Goal: Transaction & Acquisition: Purchase product/service

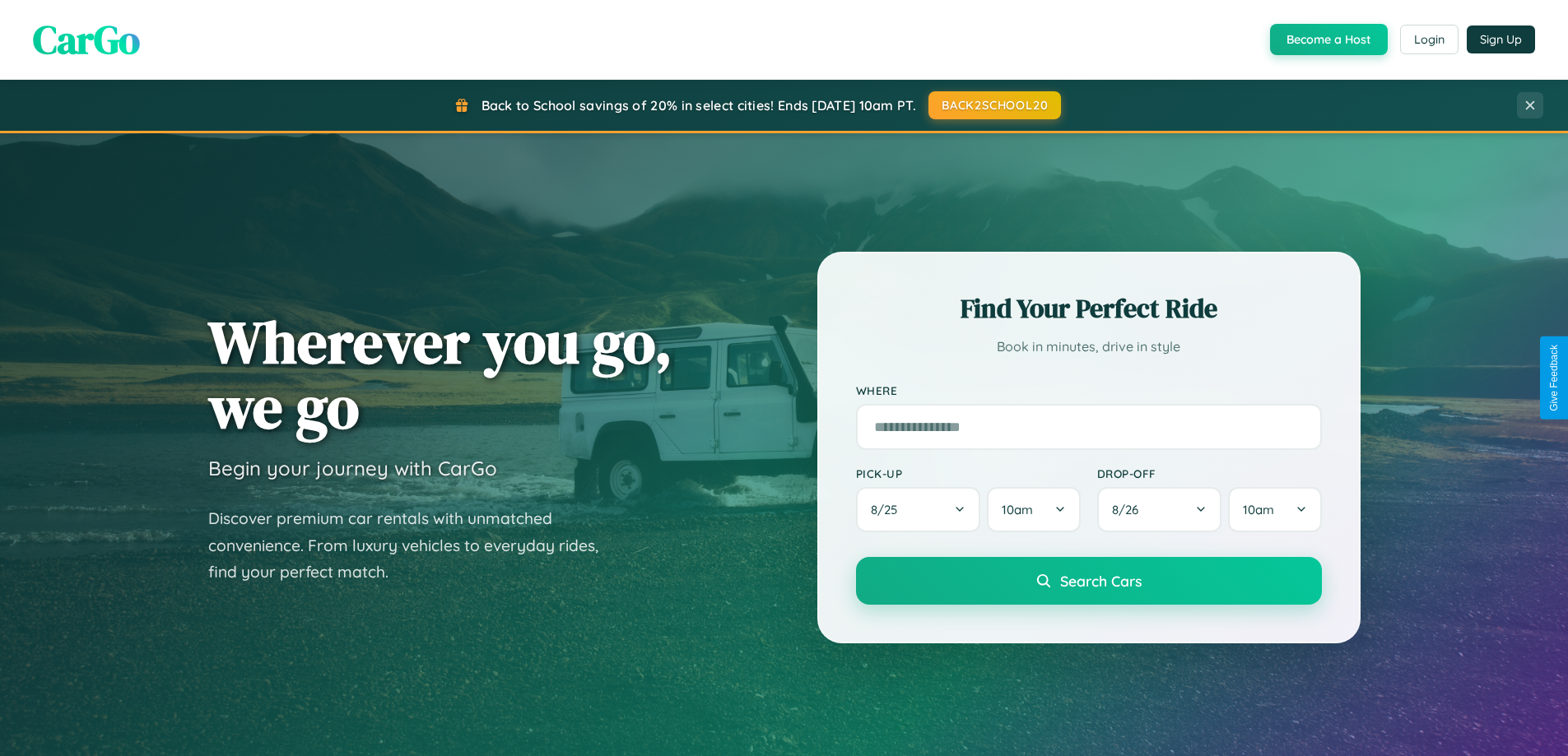
scroll to position [709, 0]
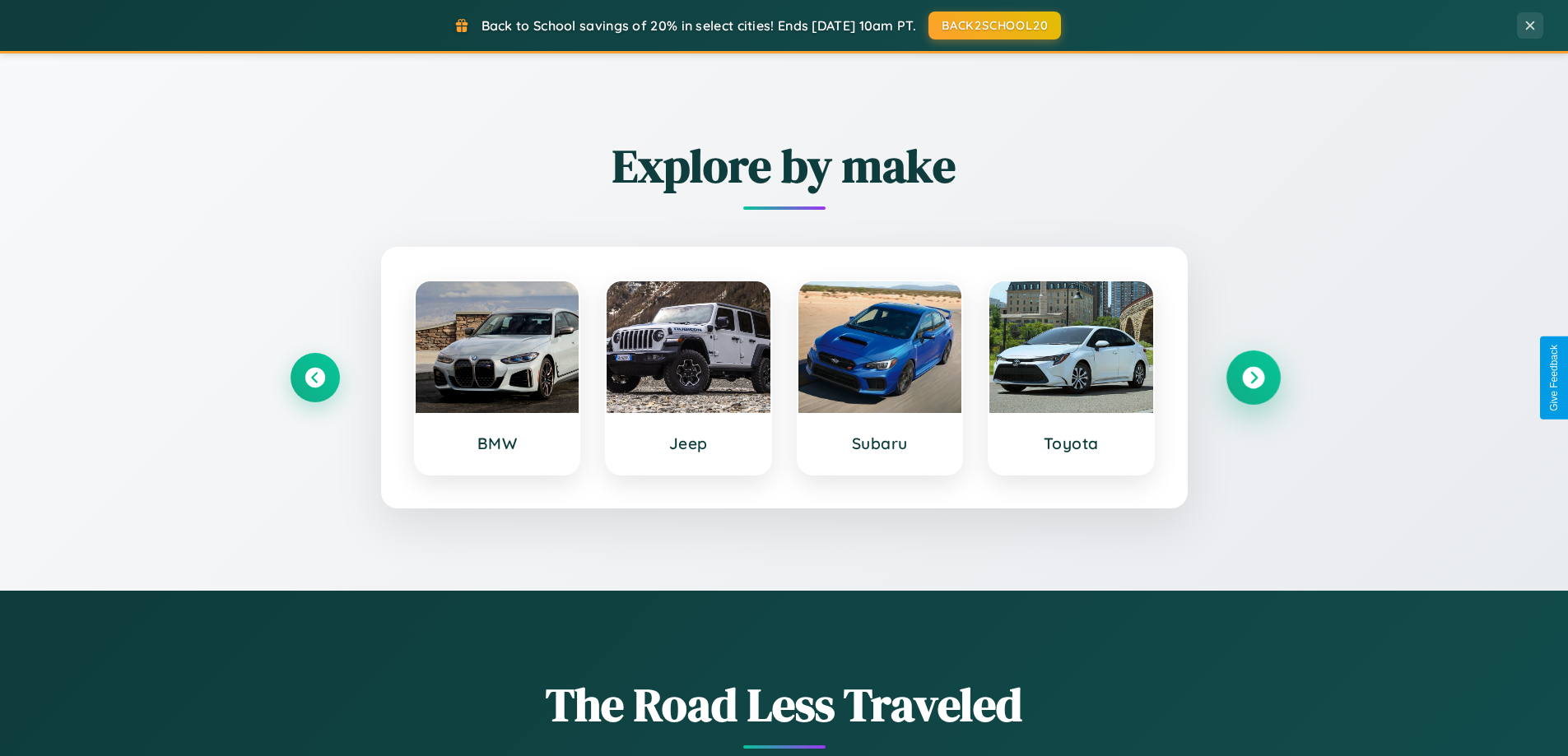
click at [1253, 378] on icon at bounding box center [1252, 378] width 22 height 22
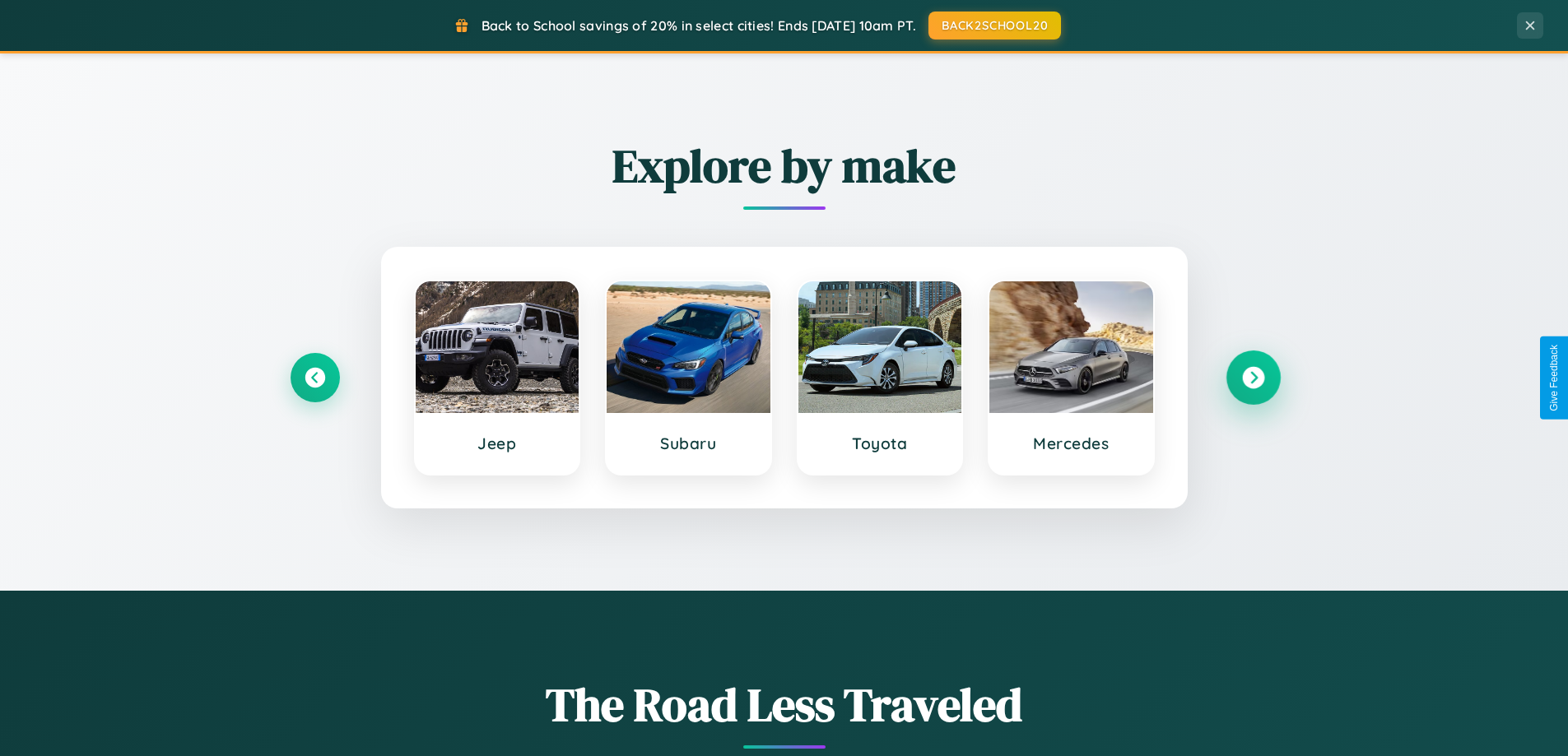
click at [1253, 378] on icon at bounding box center [1252, 378] width 22 height 22
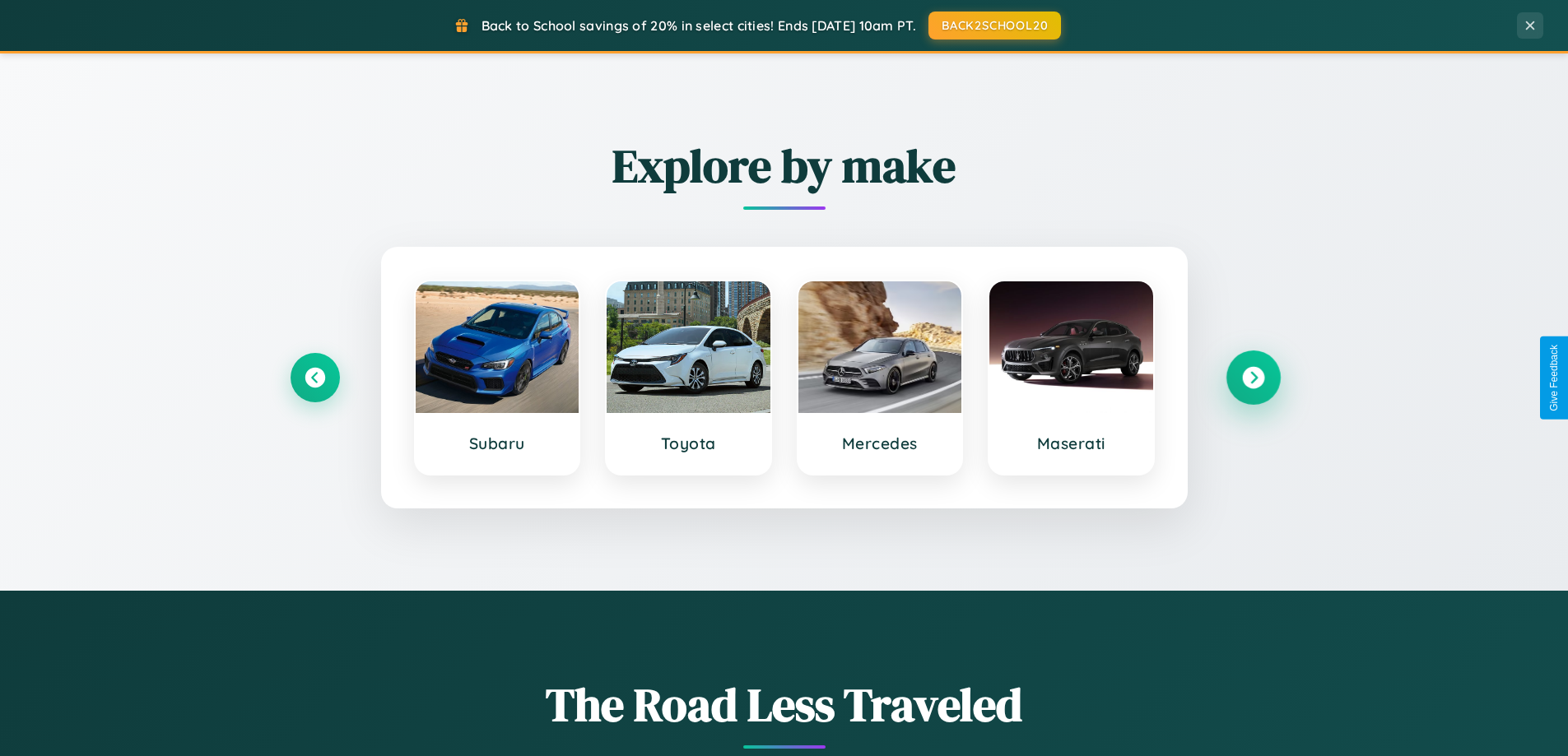
click at [1253, 378] on icon at bounding box center [1252, 378] width 22 height 22
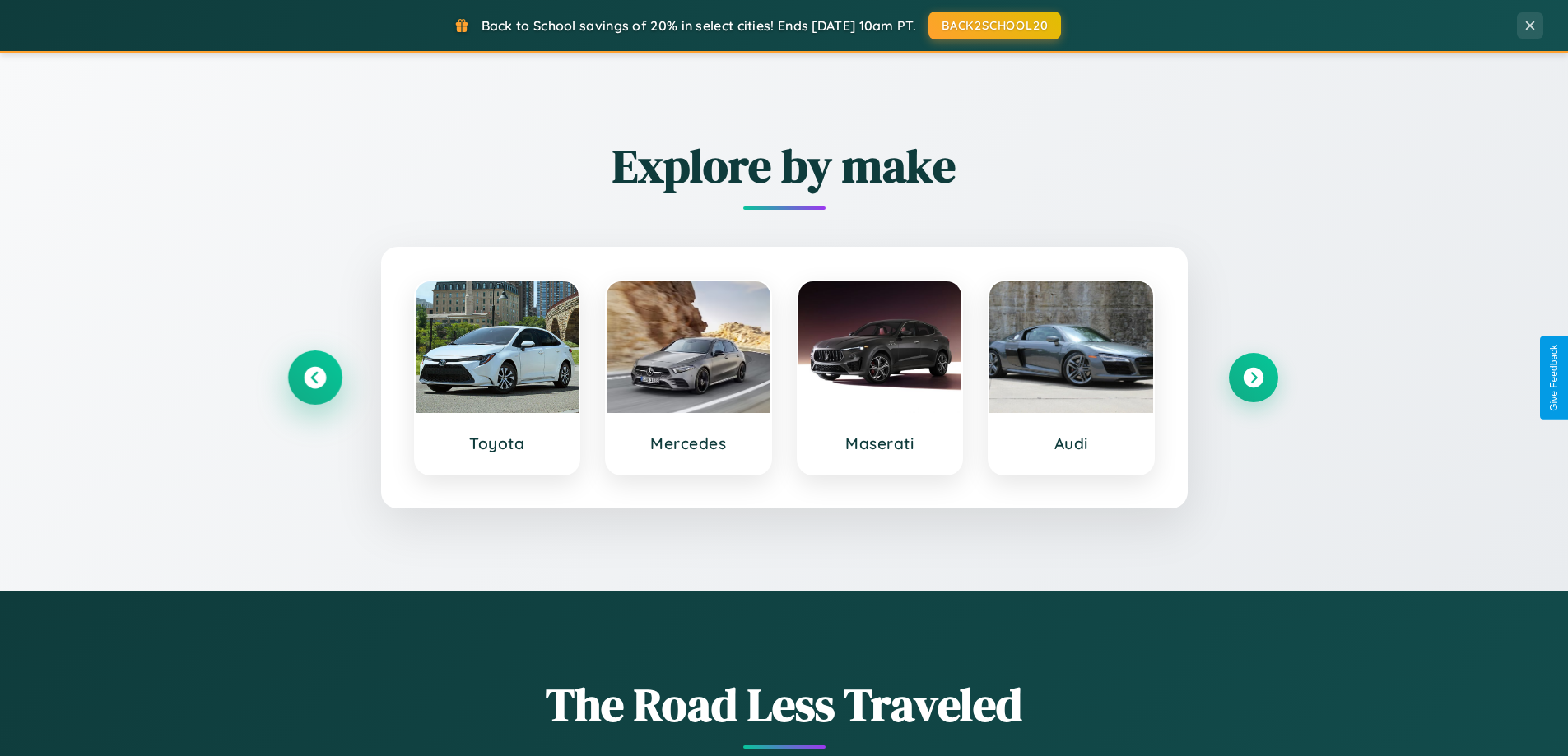
click at [314, 378] on icon at bounding box center [314, 378] width 22 height 22
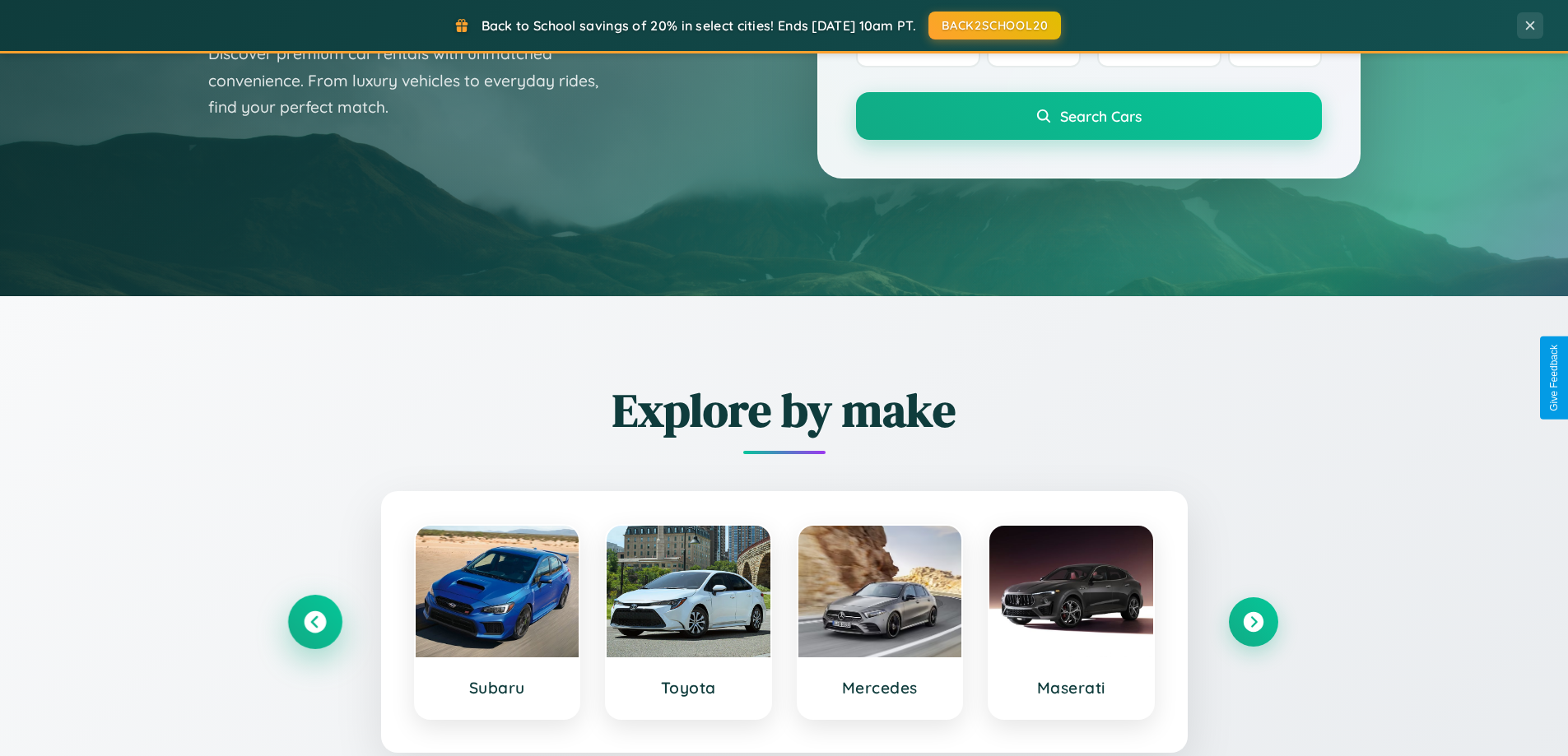
scroll to position [49, 0]
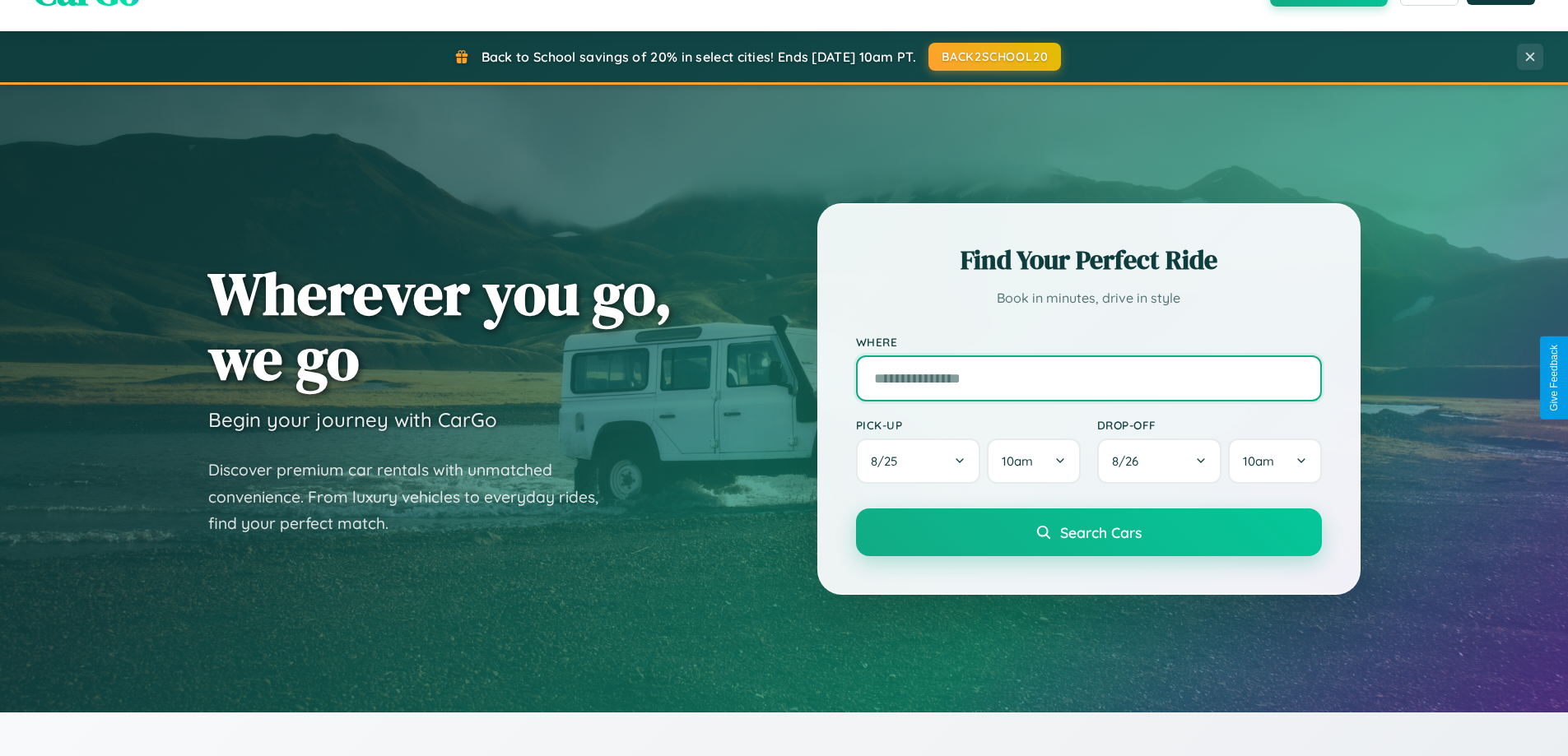
click at [1088, 378] on input "text" at bounding box center [1089, 378] width 466 height 46
type input "**********"
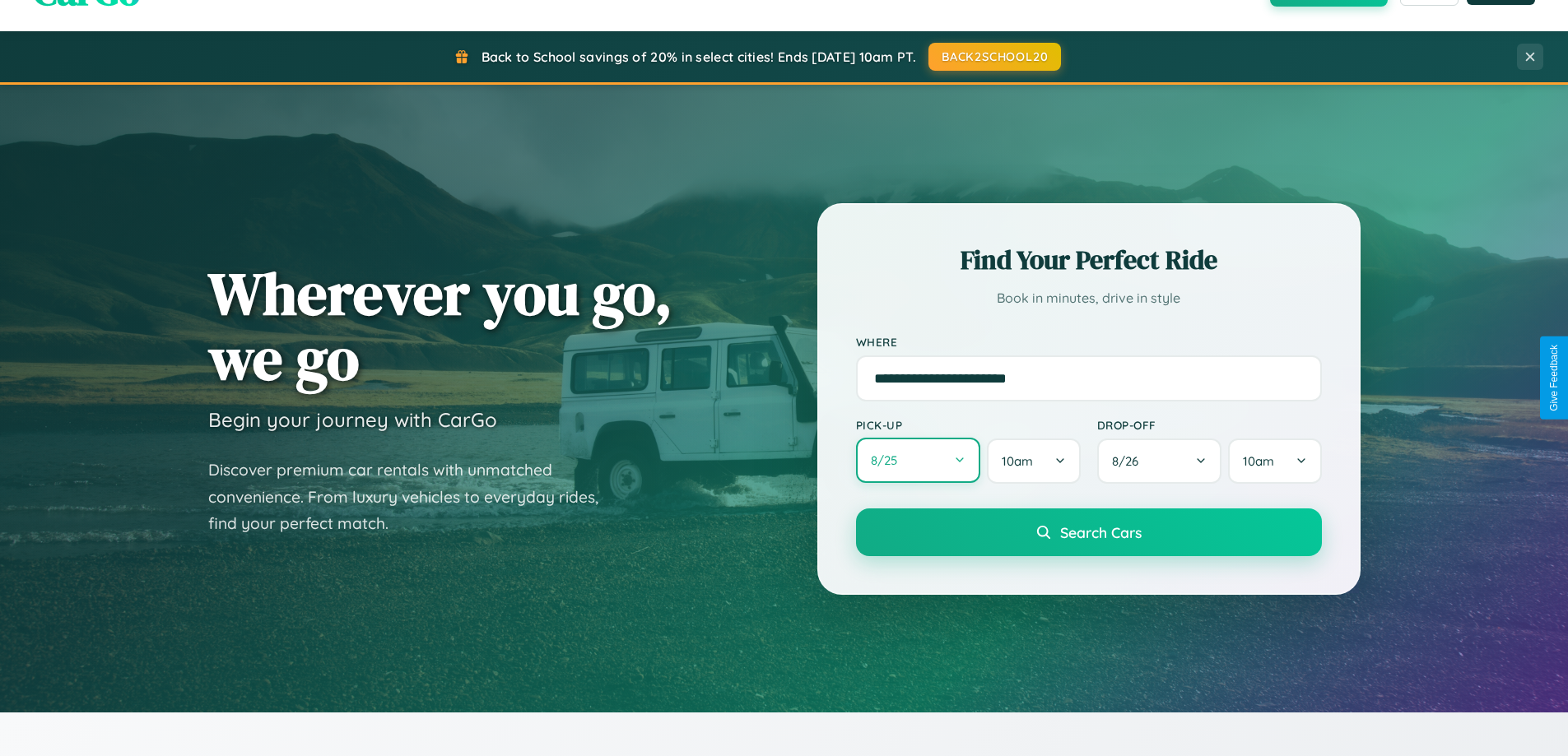
click at [918, 461] on button "8 / 25" at bounding box center [919, 460] width 125 height 45
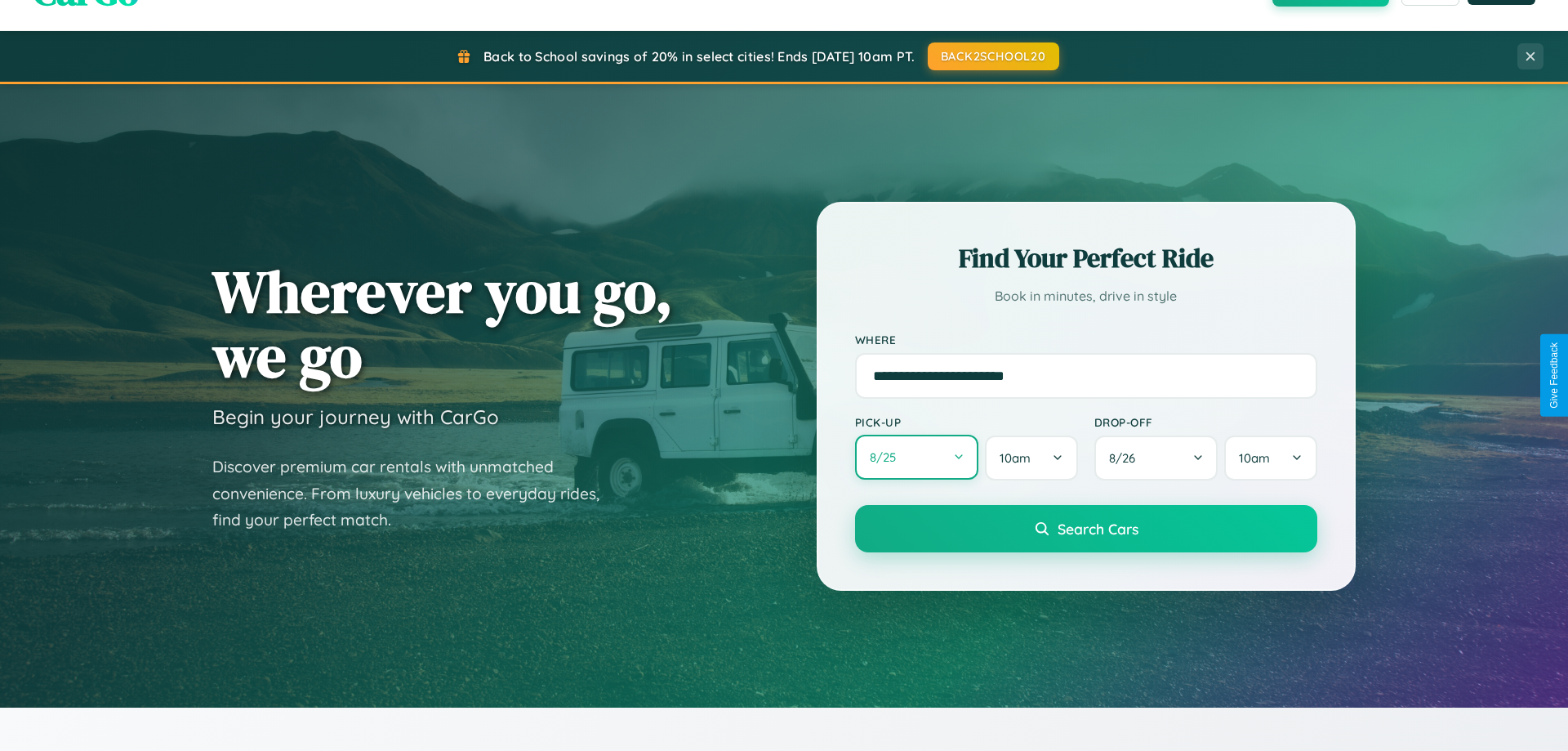
select select "*"
select select "****"
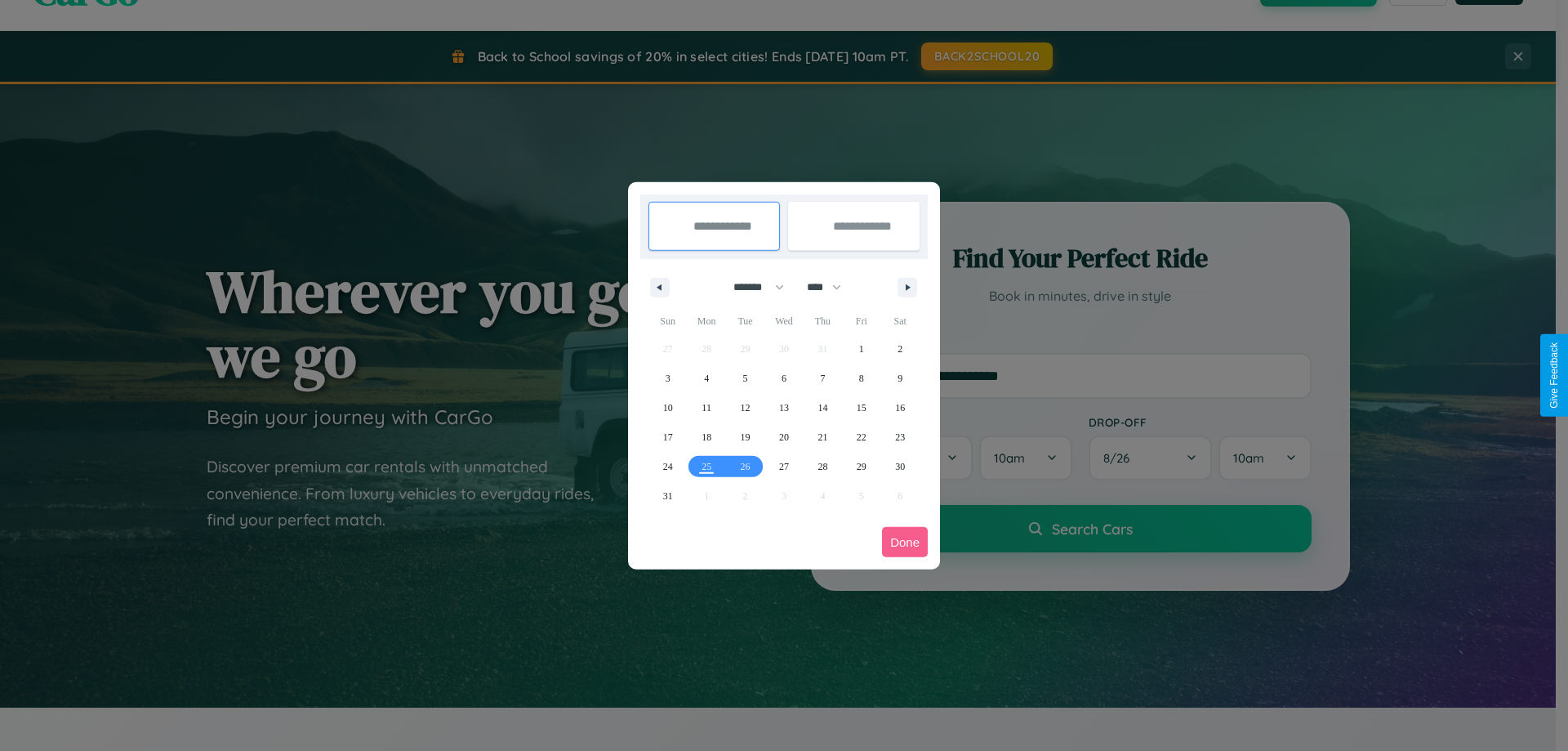
drag, startPoint x: 752, startPoint y: 287, endPoint x: 784, endPoint y: 327, distance: 51.2
click at [752, 287] on select "******* ******** ***** ***** *** **** **** ****** ********* ******* ******** **…" at bounding box center [755, 287] width 70 height 27
select select "*"
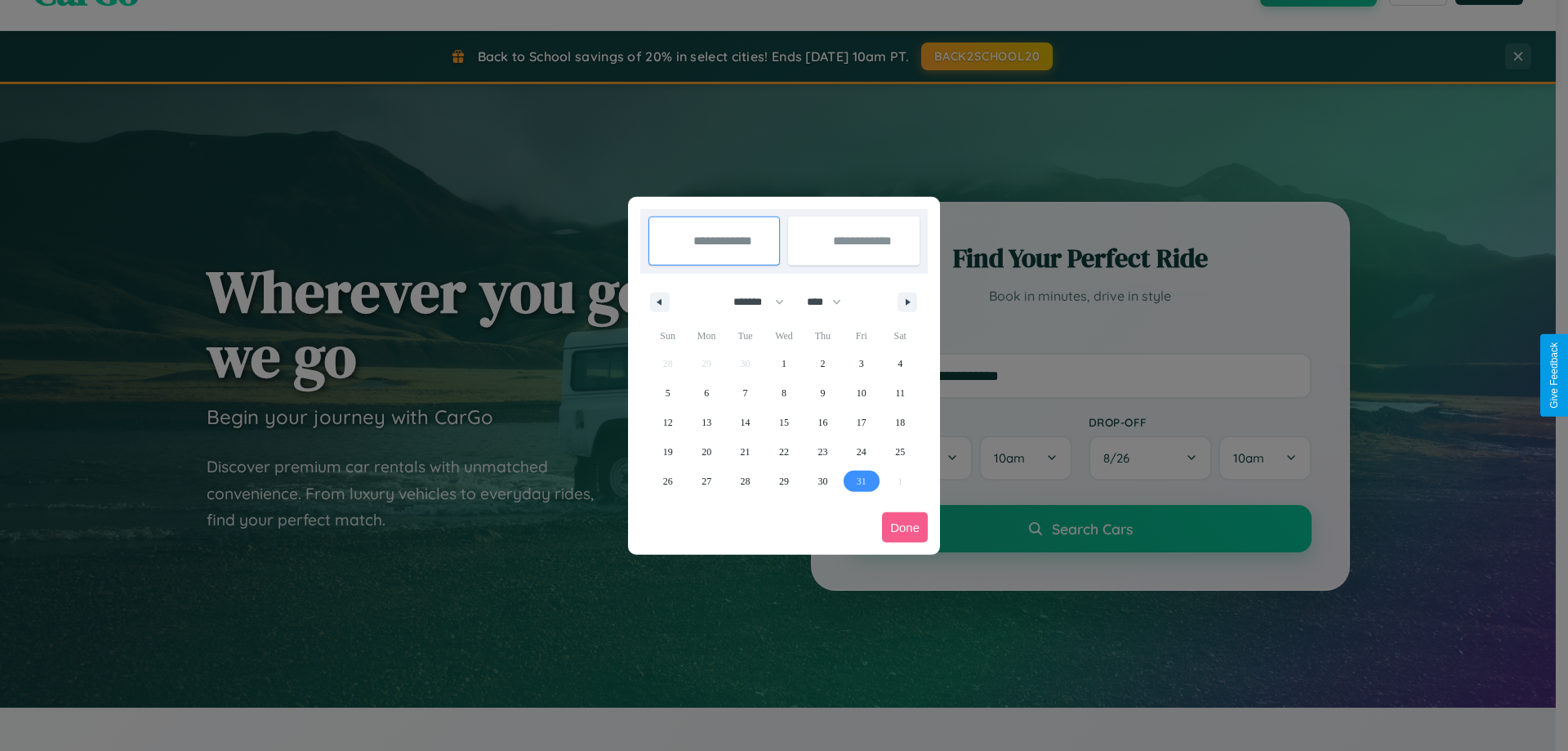
click at [861, 481] on span "31" at bounding box center [861, 481] width 10 height 30
type input "**********"
click at [908, 302] on icon "button" at bounding box center [911, 302] width 9 height 7
select select "**"
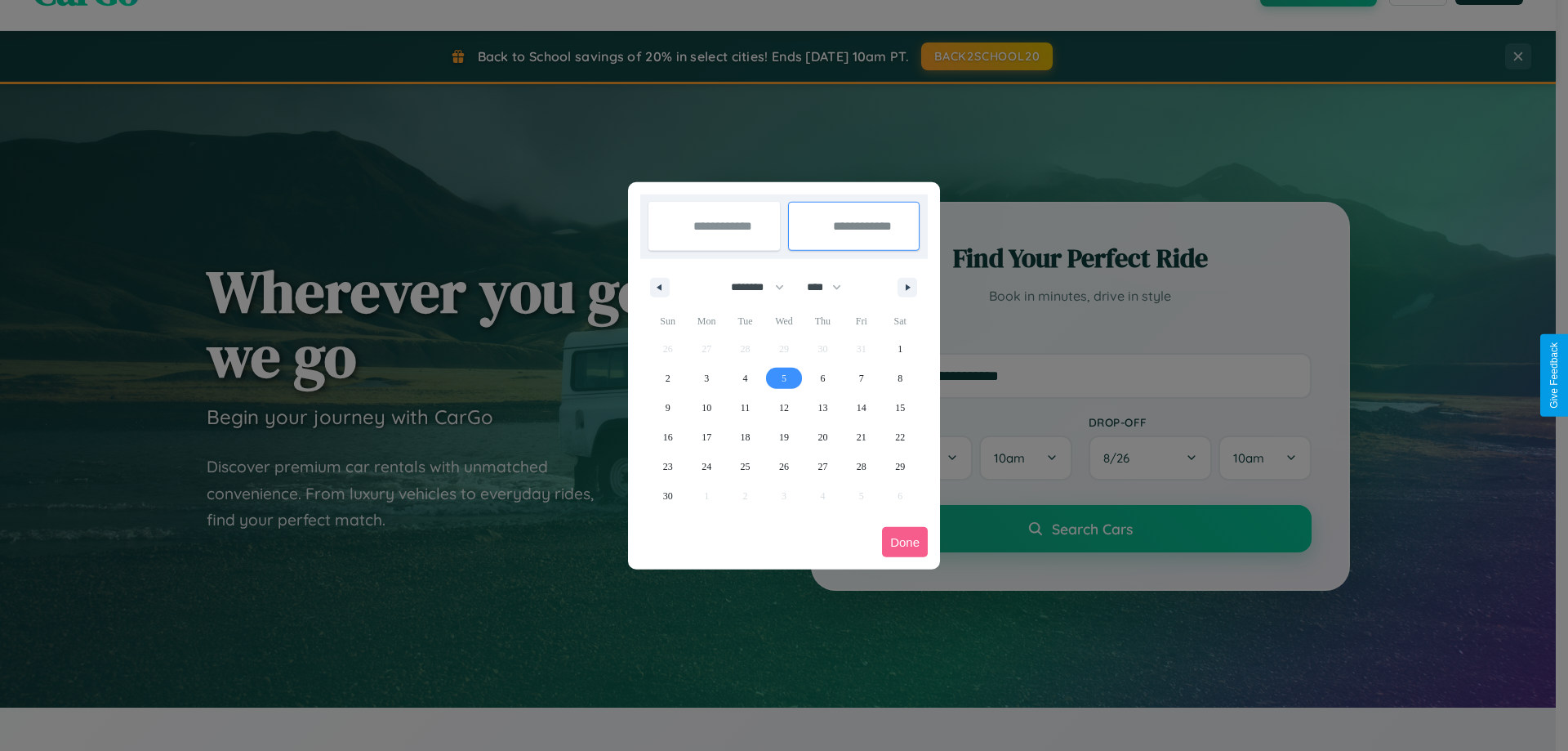
click at [783, 378] on span "5" at bounding box center [784, 378] width 5 height 30
type input "**********"
select select "*"
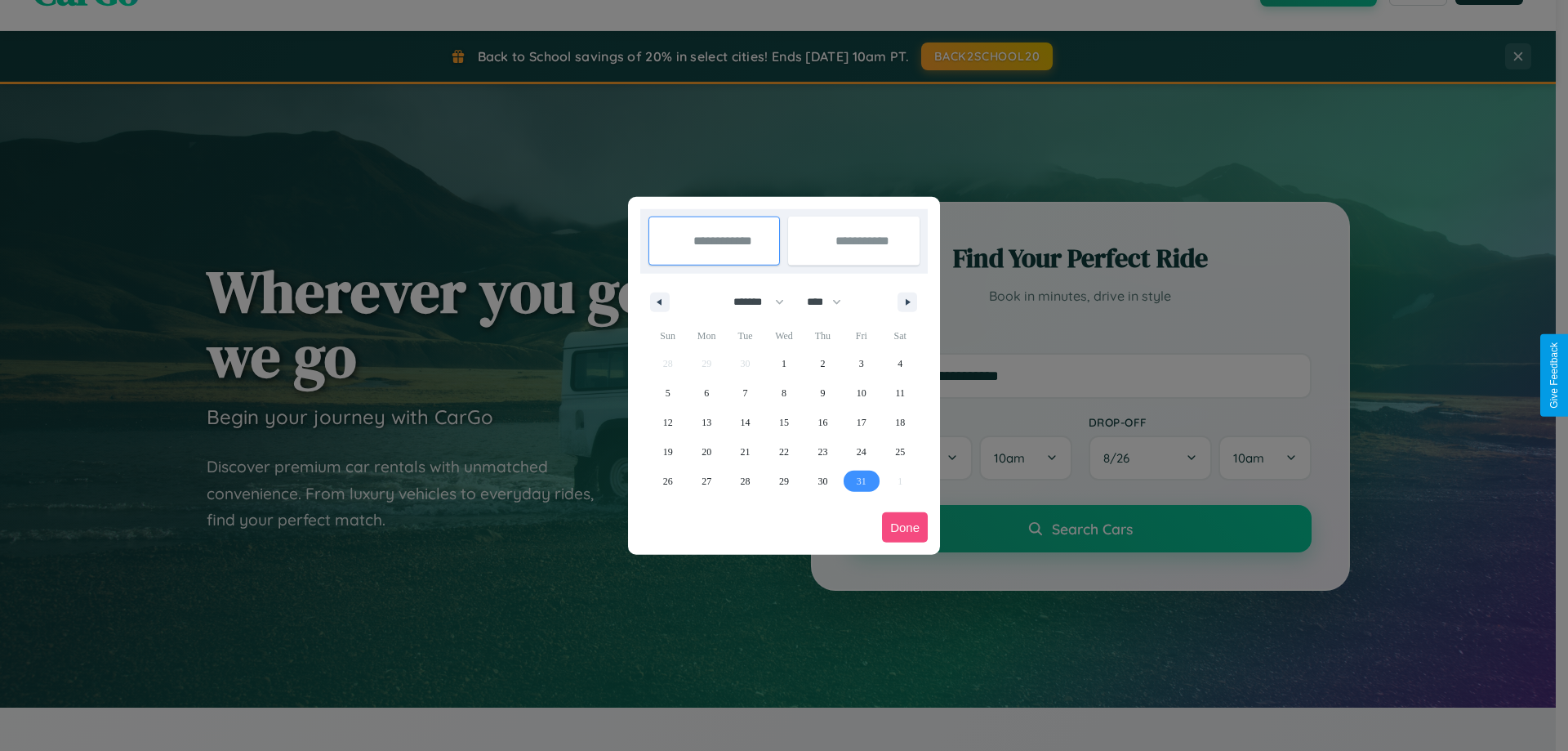
click at [905, 527] on button "Done" at bounding box center [905, 528] width 46 height 31
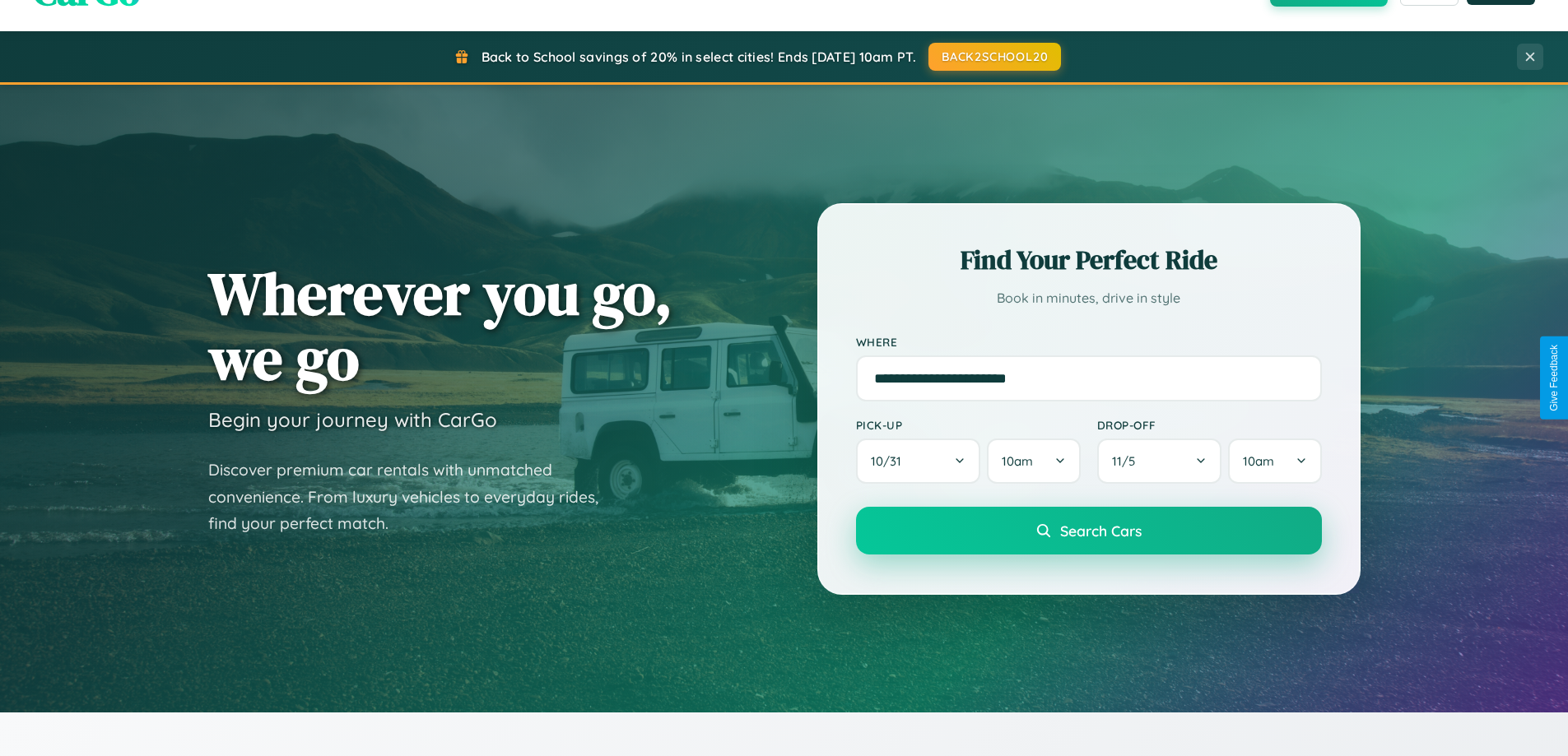
click at [1088, 530] on span "Search Cars" at bounding box center [1100, 530] width 82 height 18
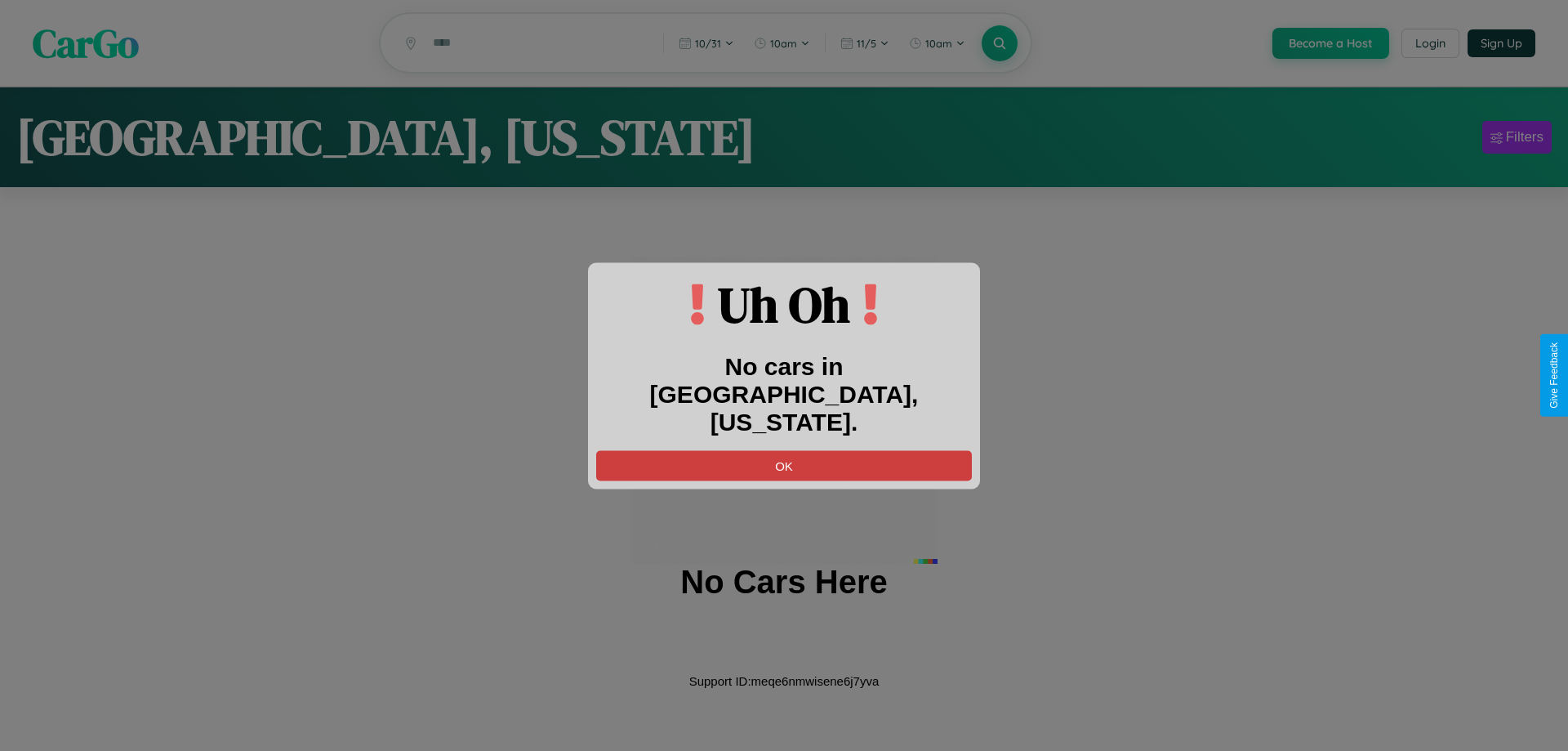
click at [784, 451] on button "OK" at bounding box center [784, 466] width 376 height 31
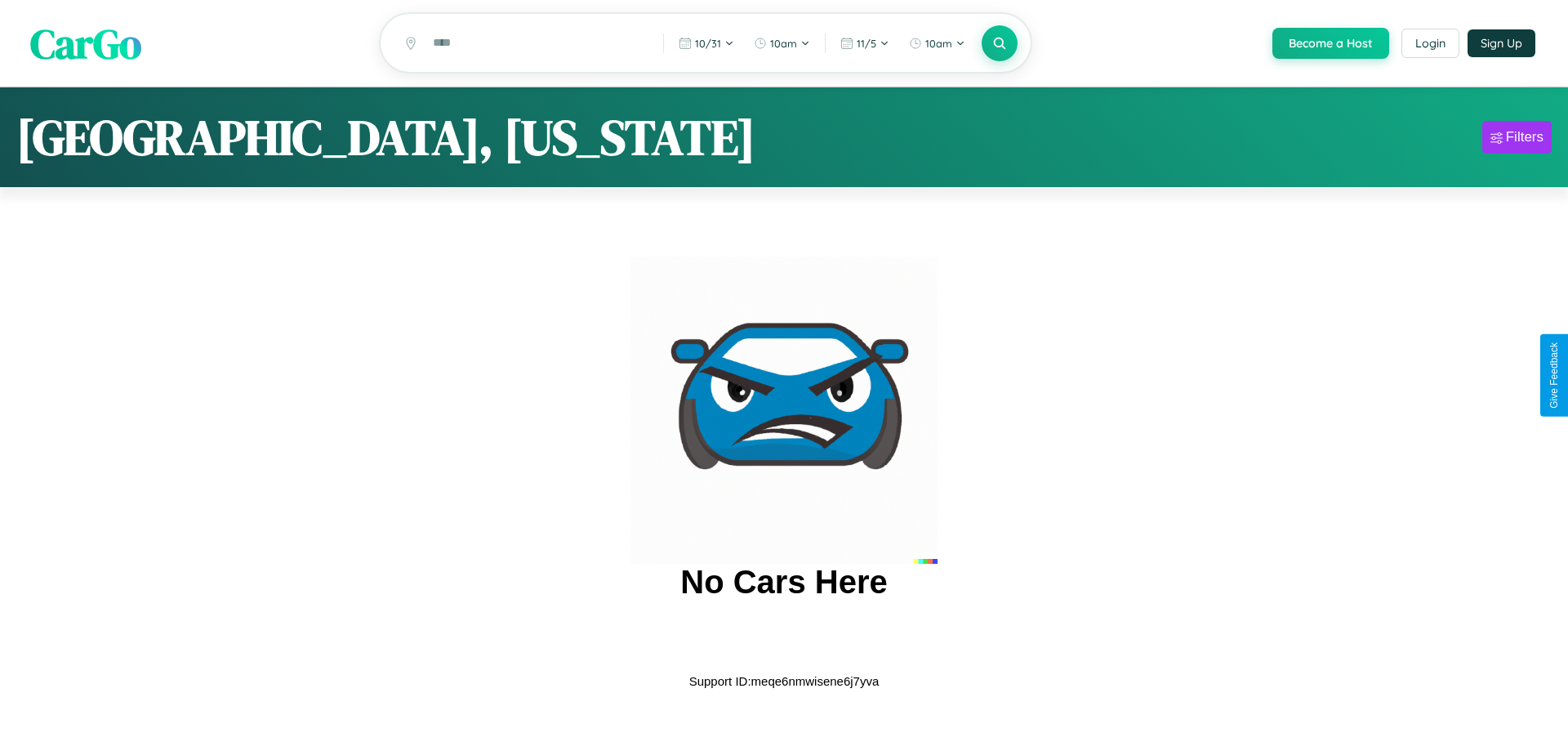
click at [86, 44] on span "CarGo" at bounding box center [86, 42] width 111 height 56
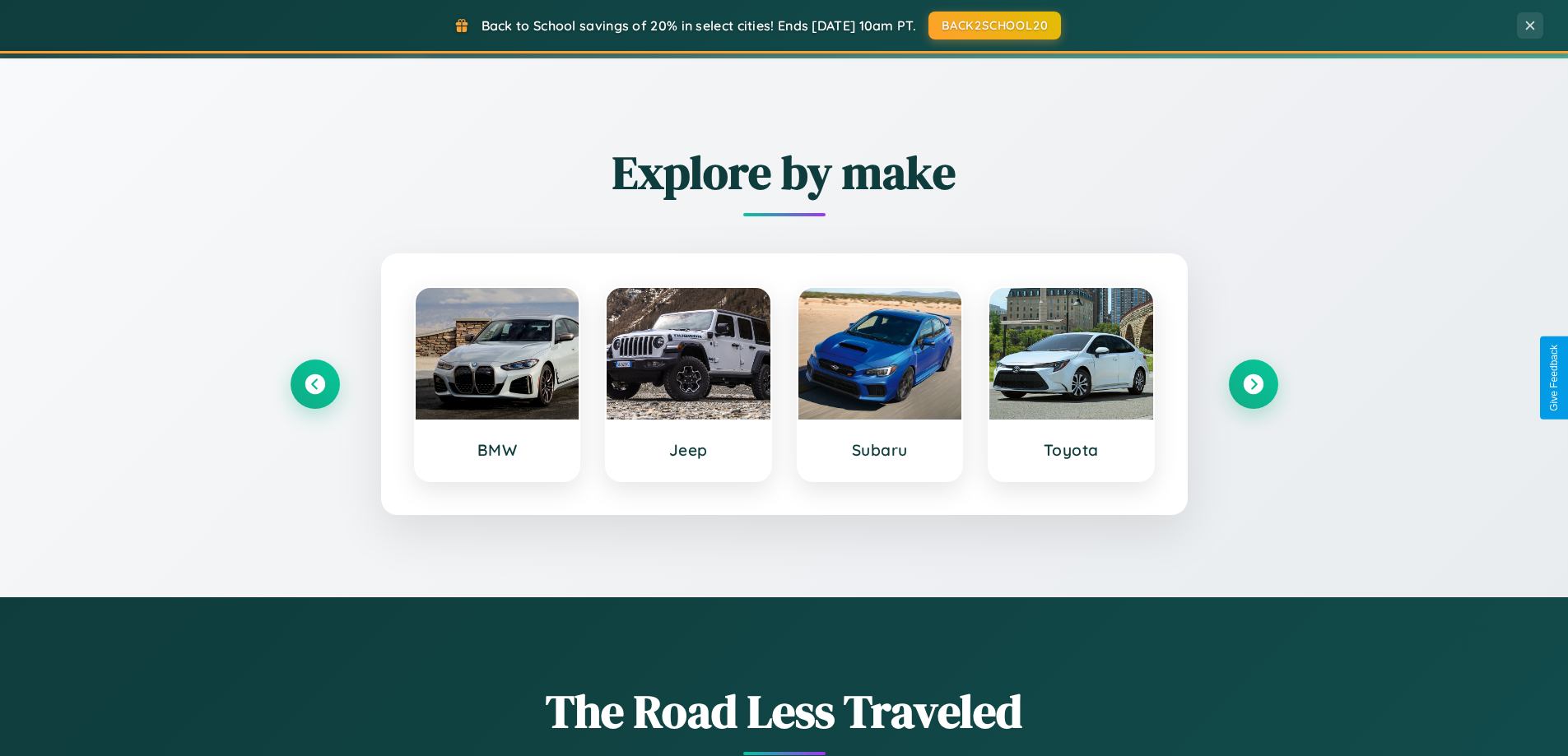
scroll to position [2644, 0]
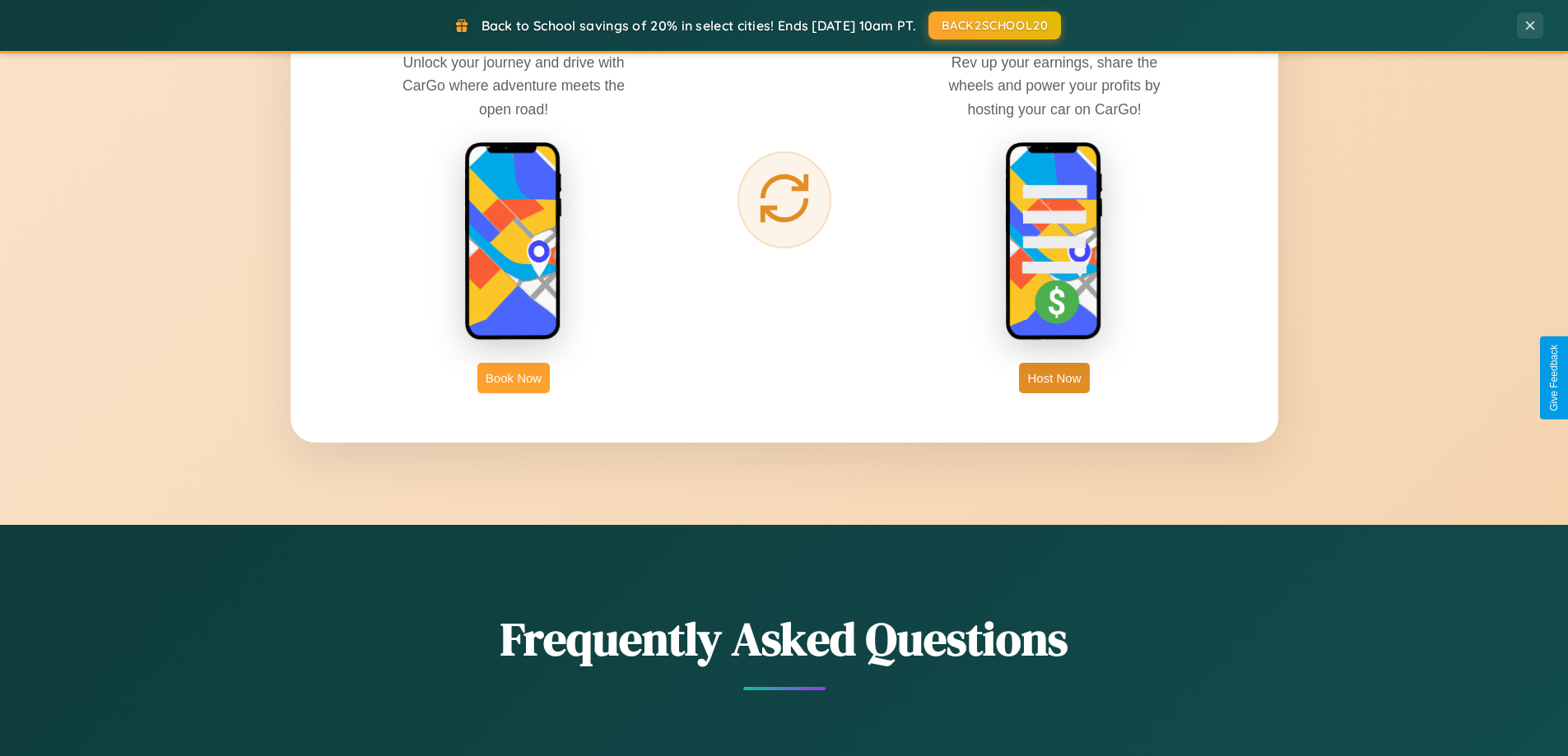
click at [513, 378] on button "Book Now" at bounding box center [513, 378] width 72 height 31
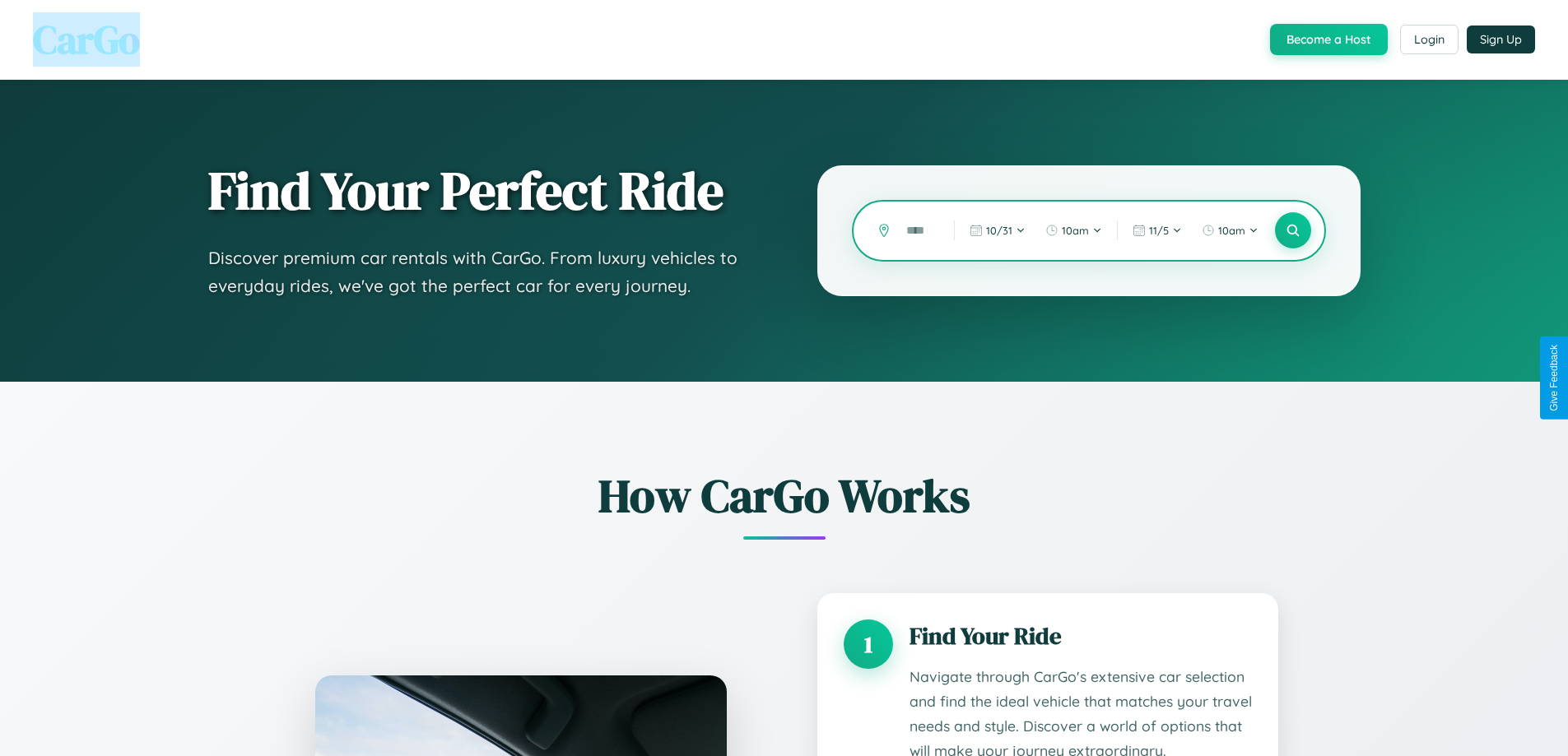
click at [919, 231] on input "text" at bounding box center [917, 231] width 39 height 29
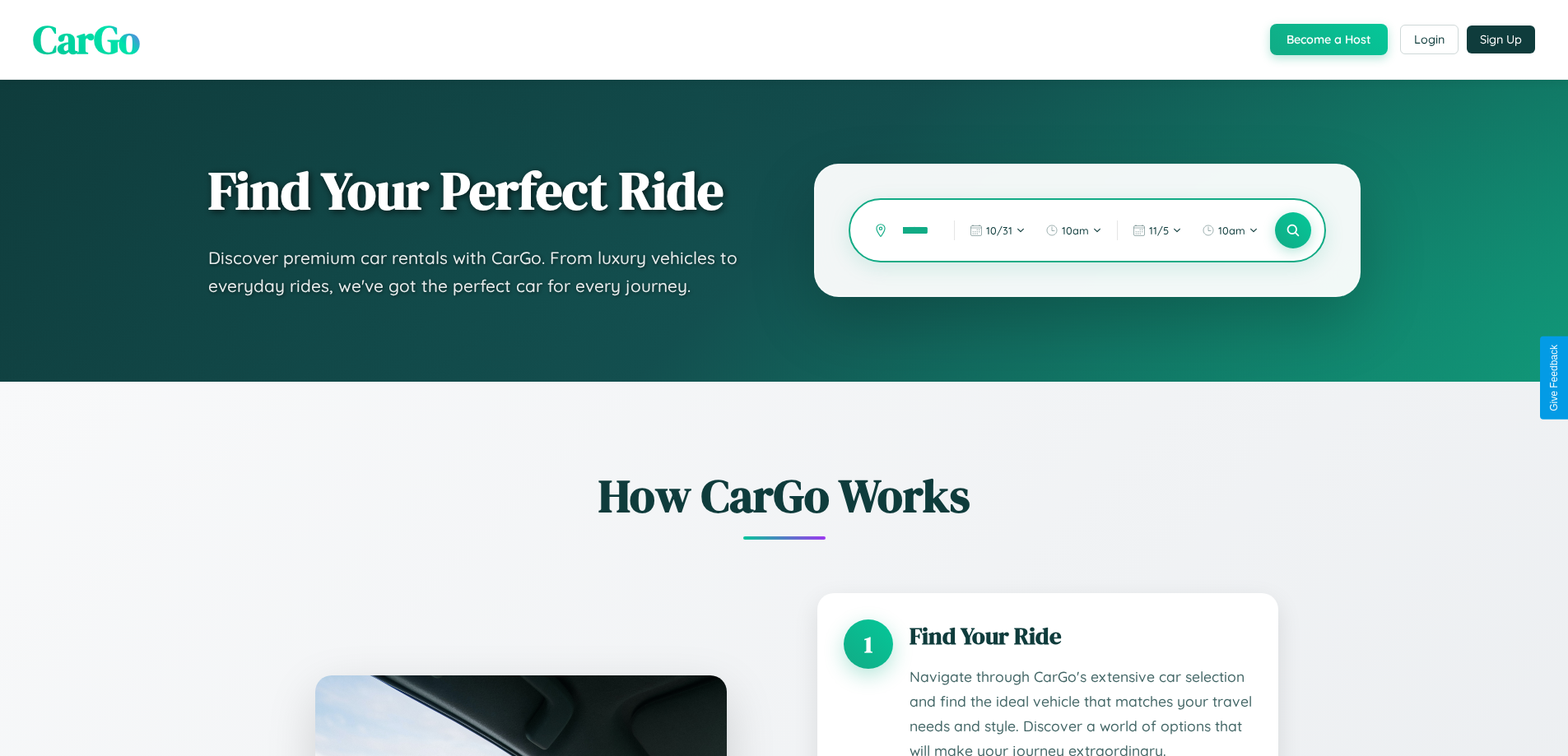
scroll to position [0, 12]
type input "******"
click at [1292, 231] on icon at bounding box center [1292, 231] width 15 height 15
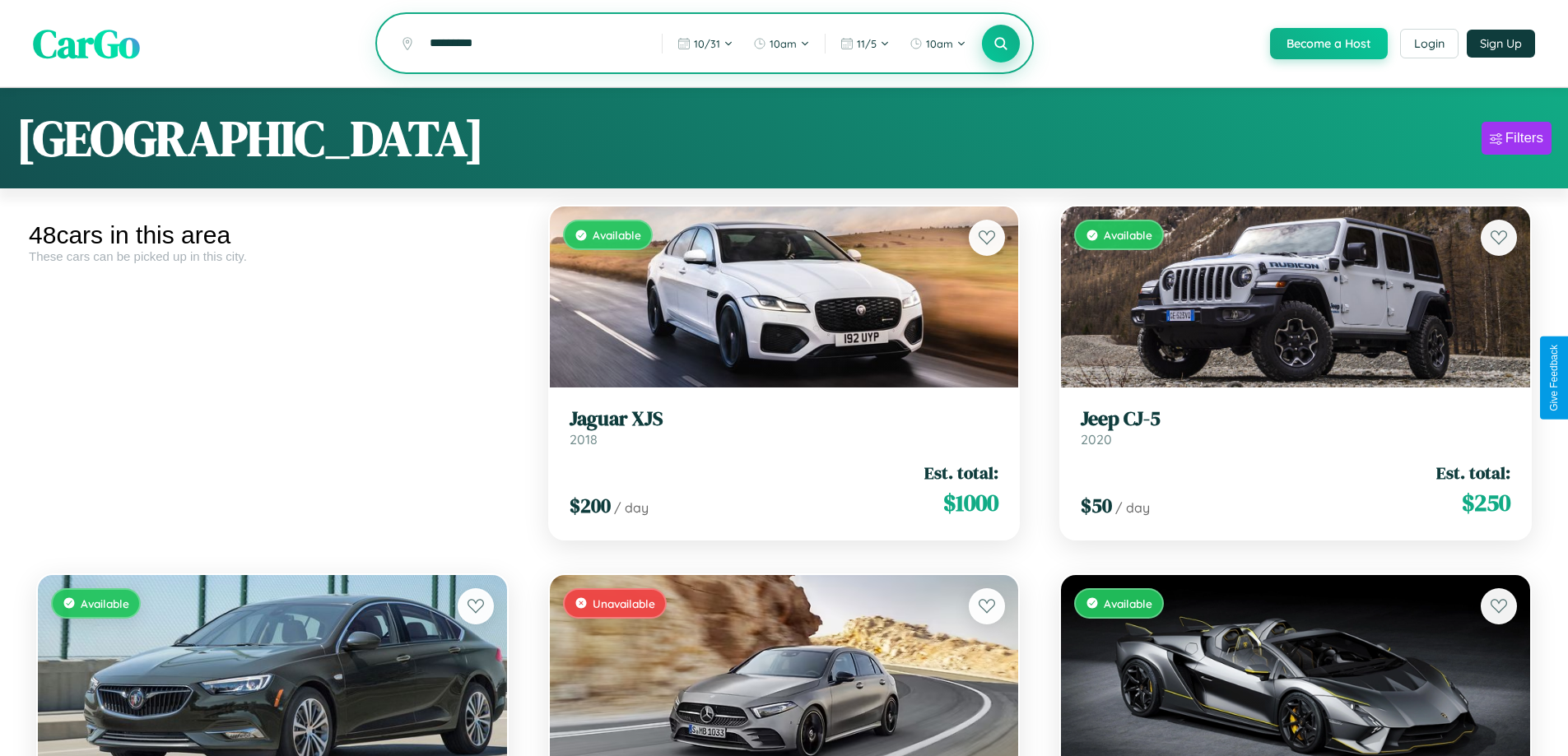
click at [1000, 43] on icon at bounding box center [1001, 43] width 15 height 15
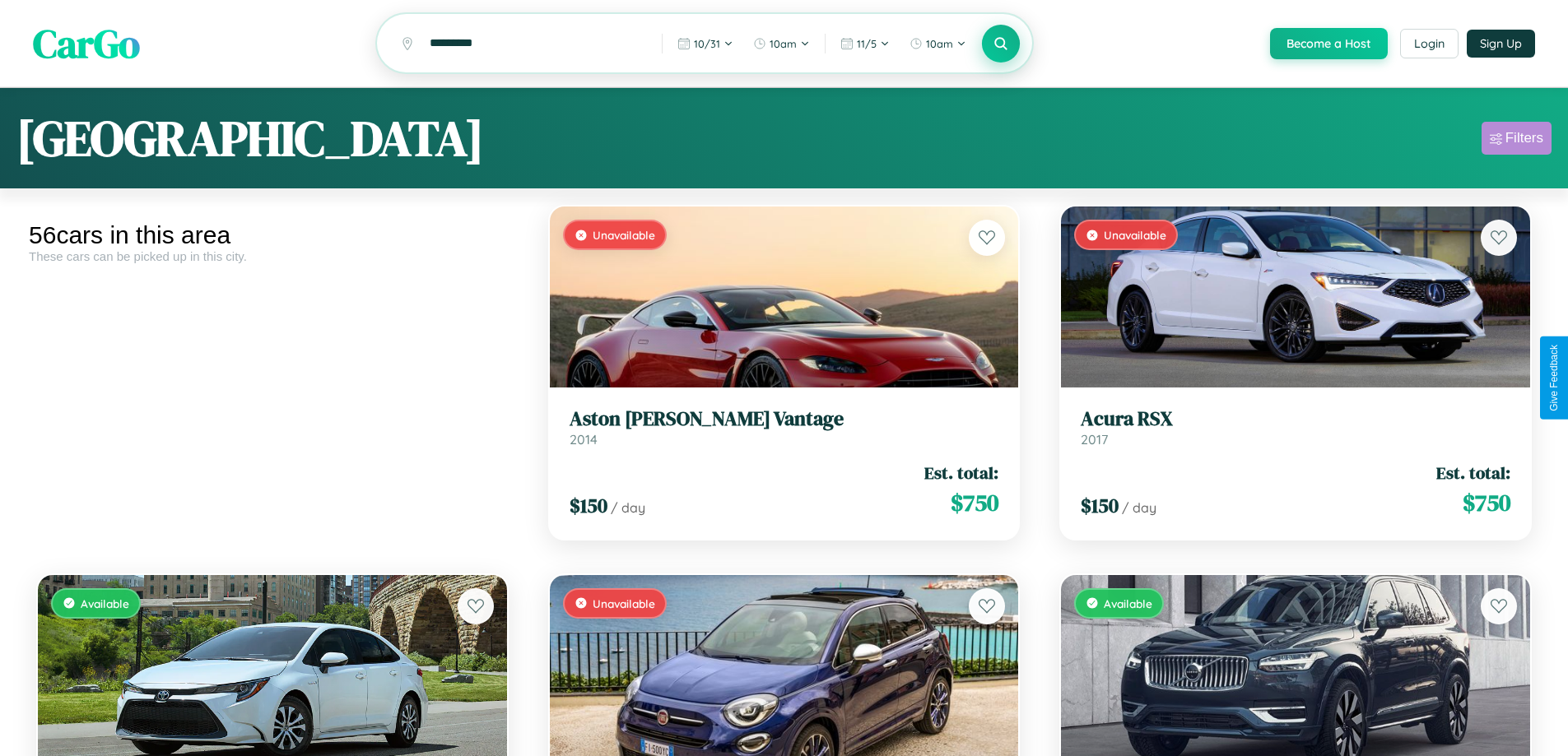
click at [1516, 140] on div "Filters" at bounding box center [1523, 137] width 37 height 16
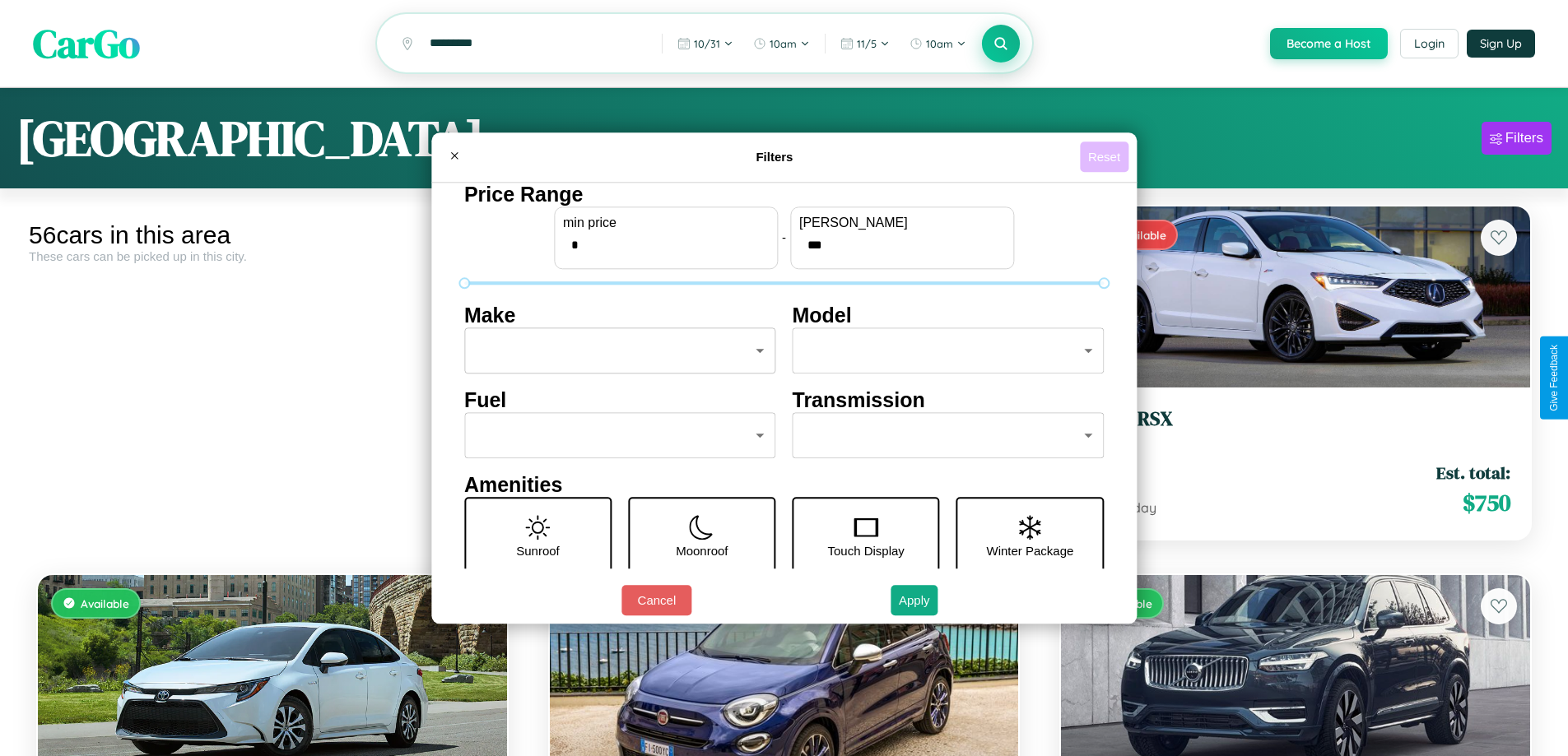
click at [1106, 157] on button "Reset" at bounding box center [1104, 157] width 49 height 31
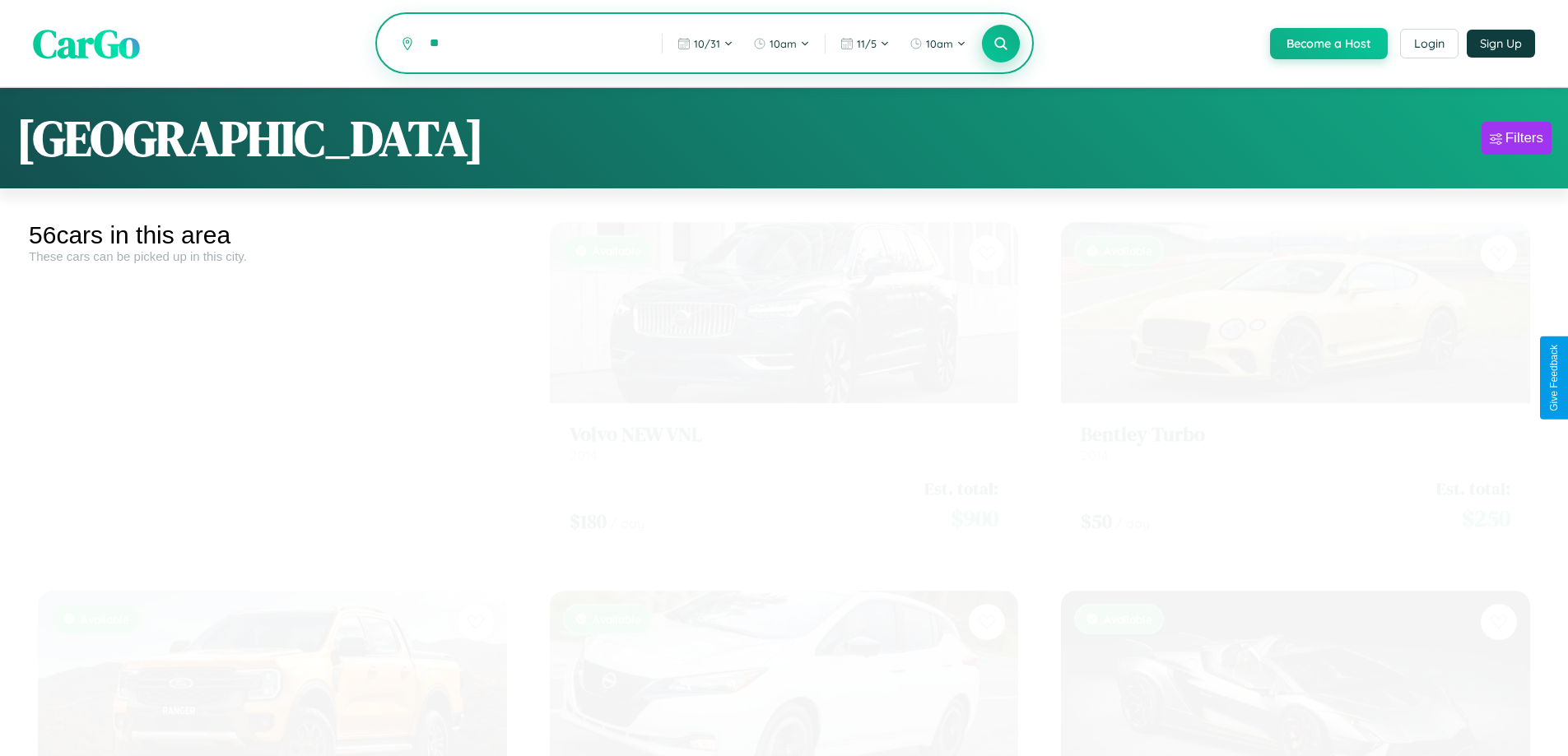
type input "*"
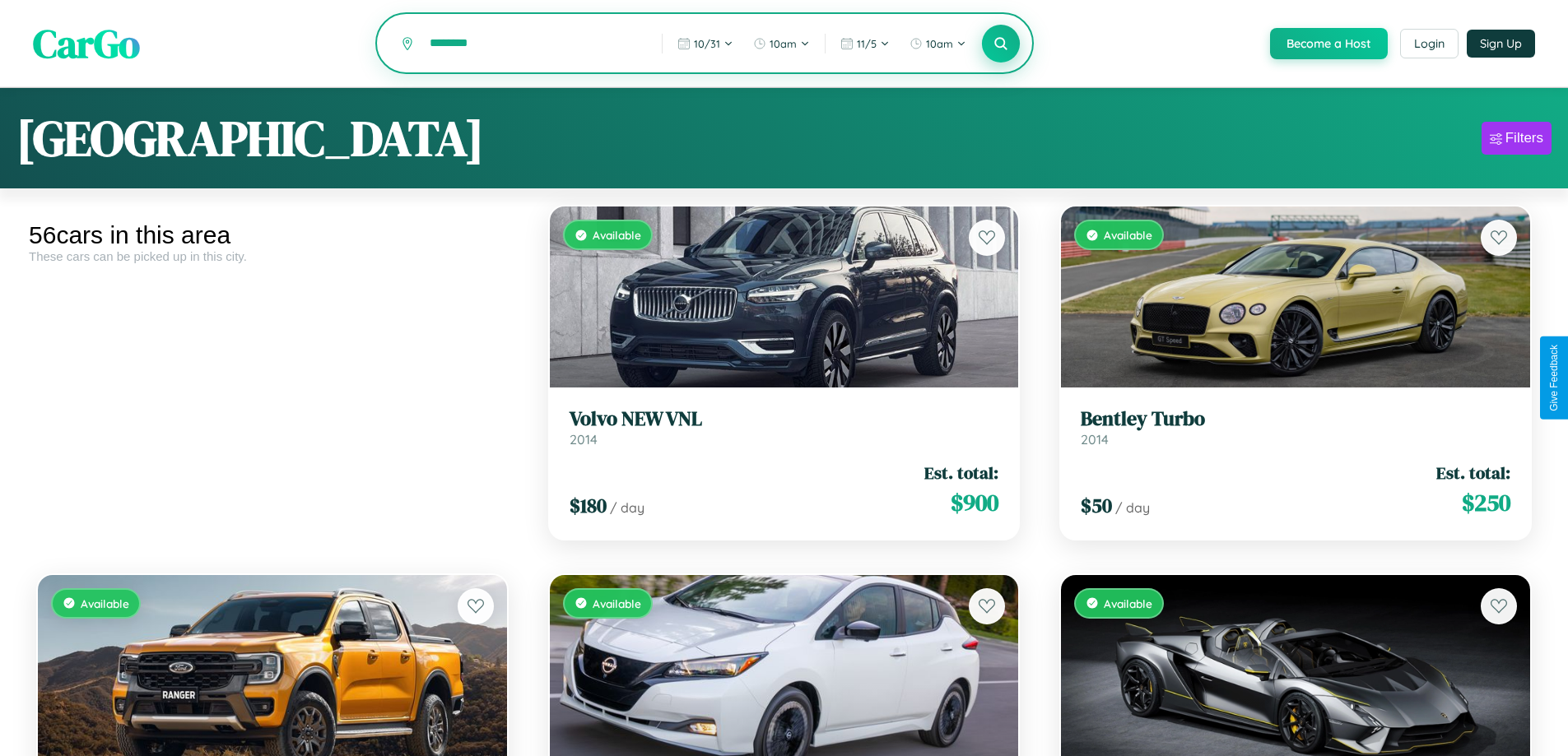
type input "********"
click at [1000, 44] on icon at bounding box center [1001, 43] width 15 height 15
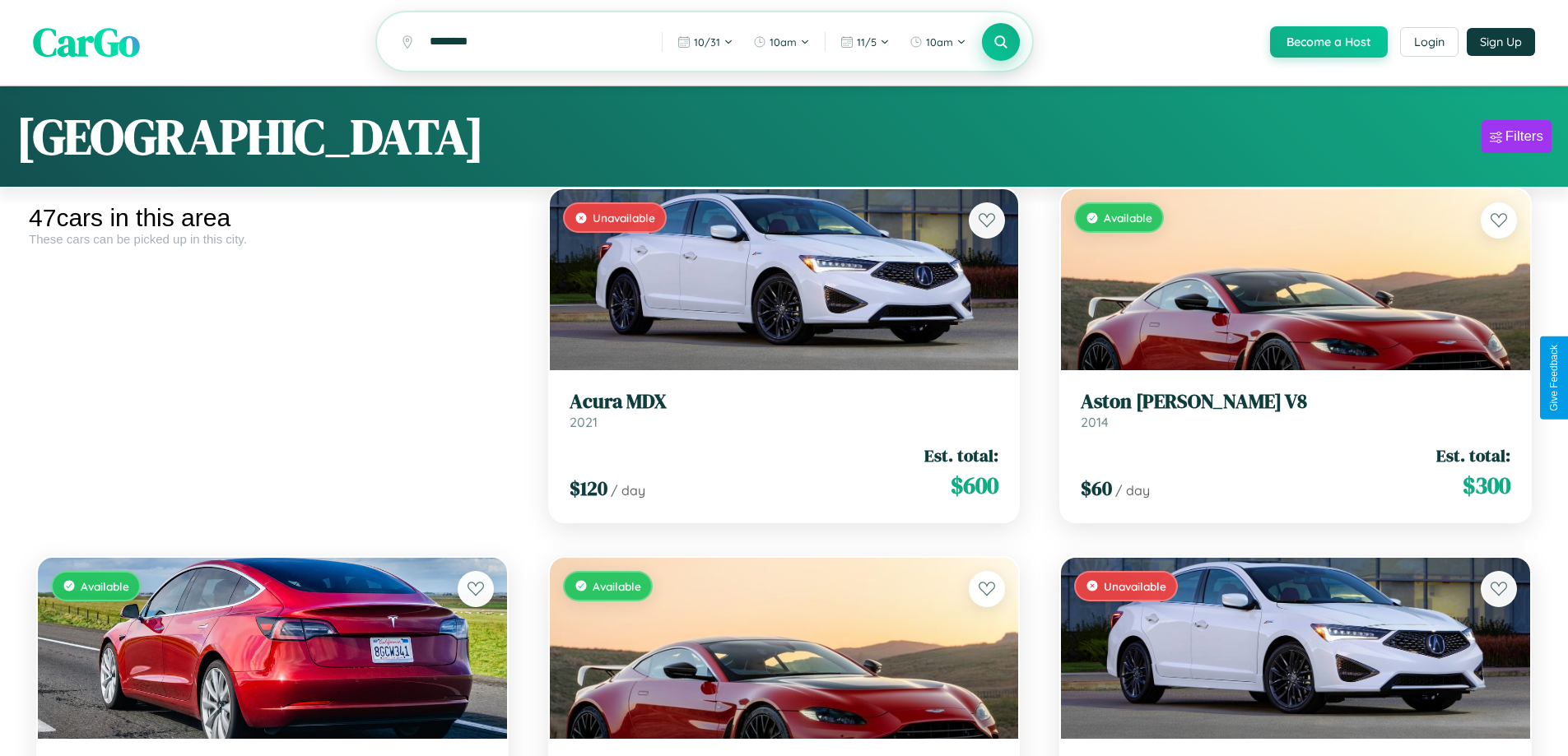
scroll to position [3547, 0]
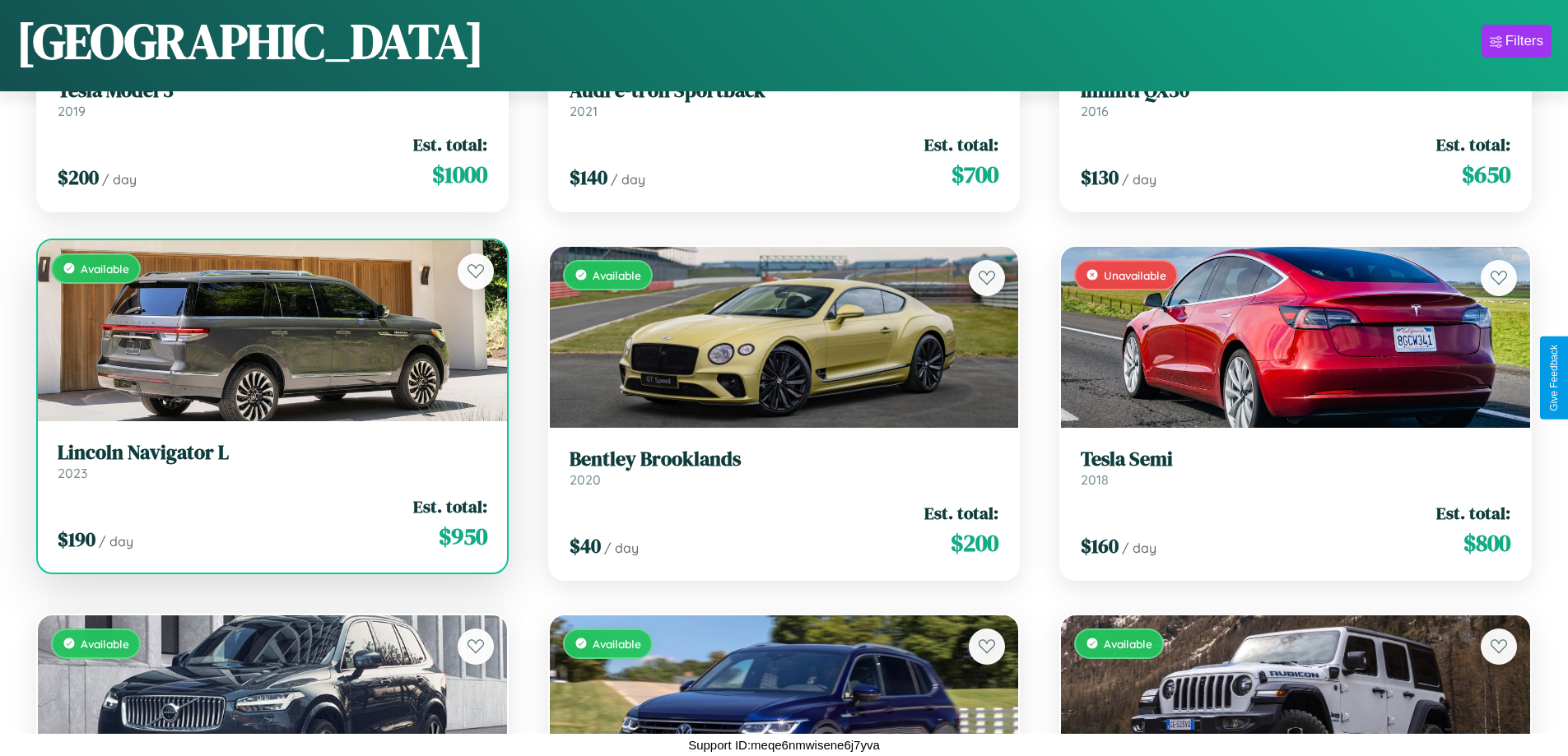
click at [270, 467] on link "Lincoln Navigator L 2023" at bounding box center [272, 461] width 429 height 40
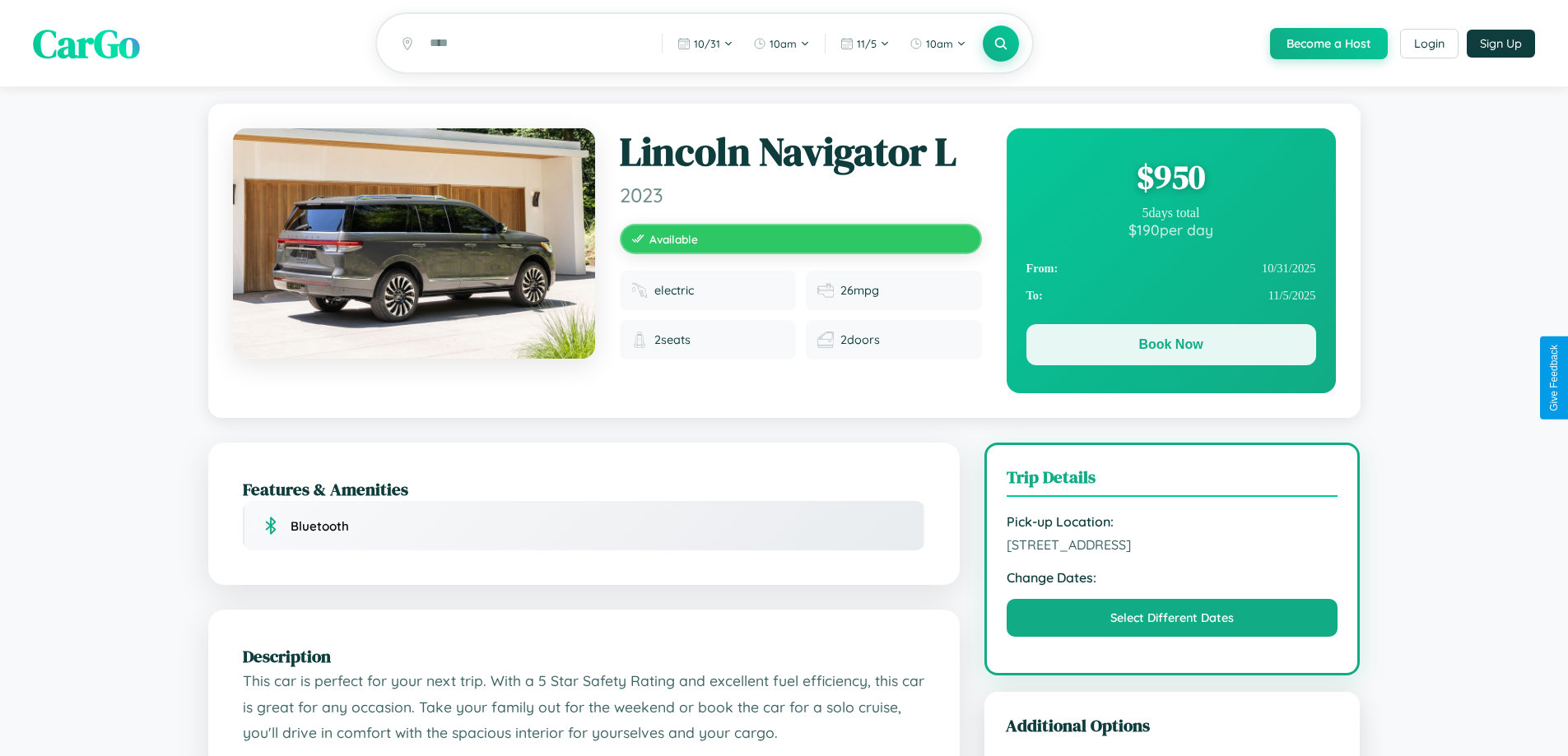
click at [1170, 349] on button "Book Now" at bounding box center [1170, 344] width 289 height 41
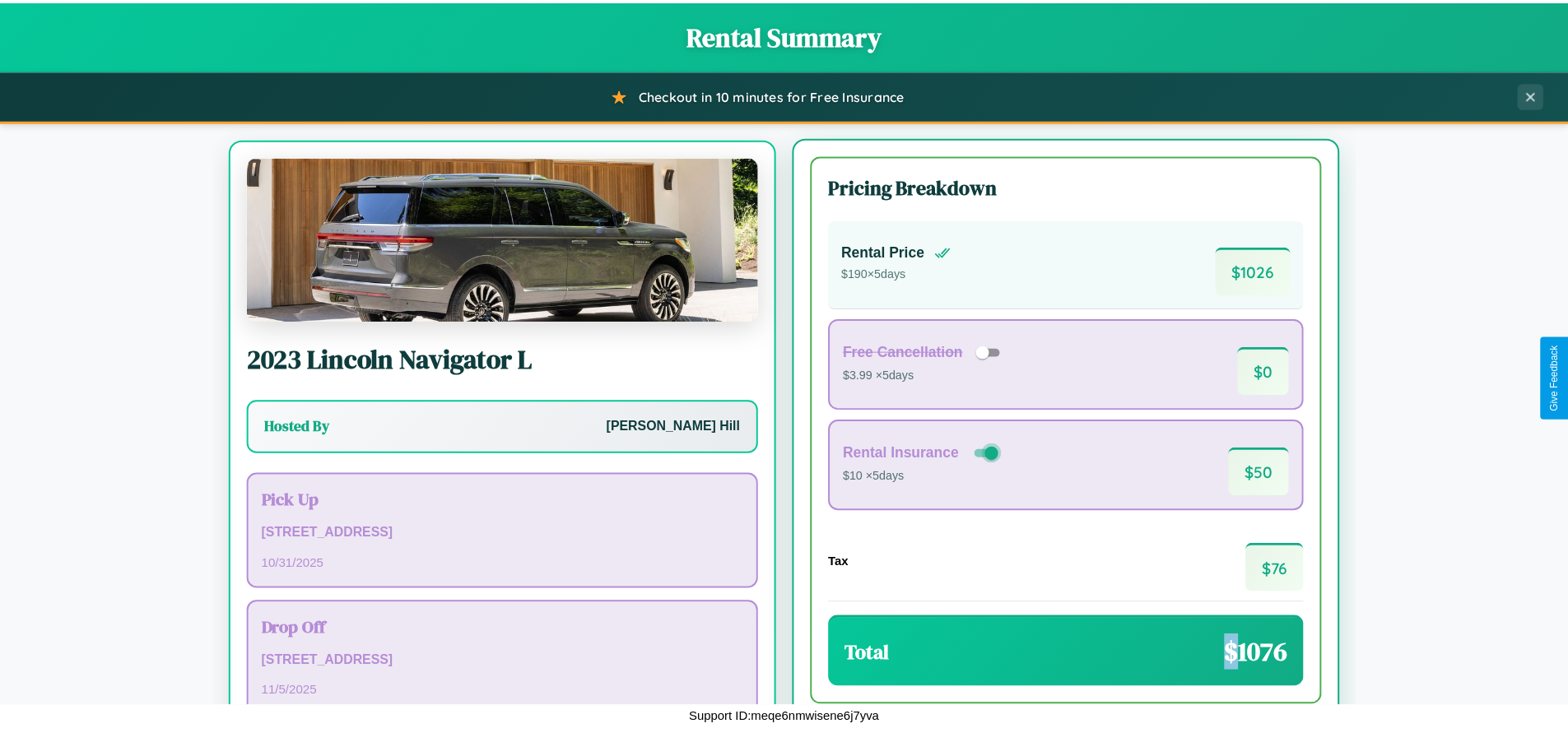
scroll to position [77, 0]
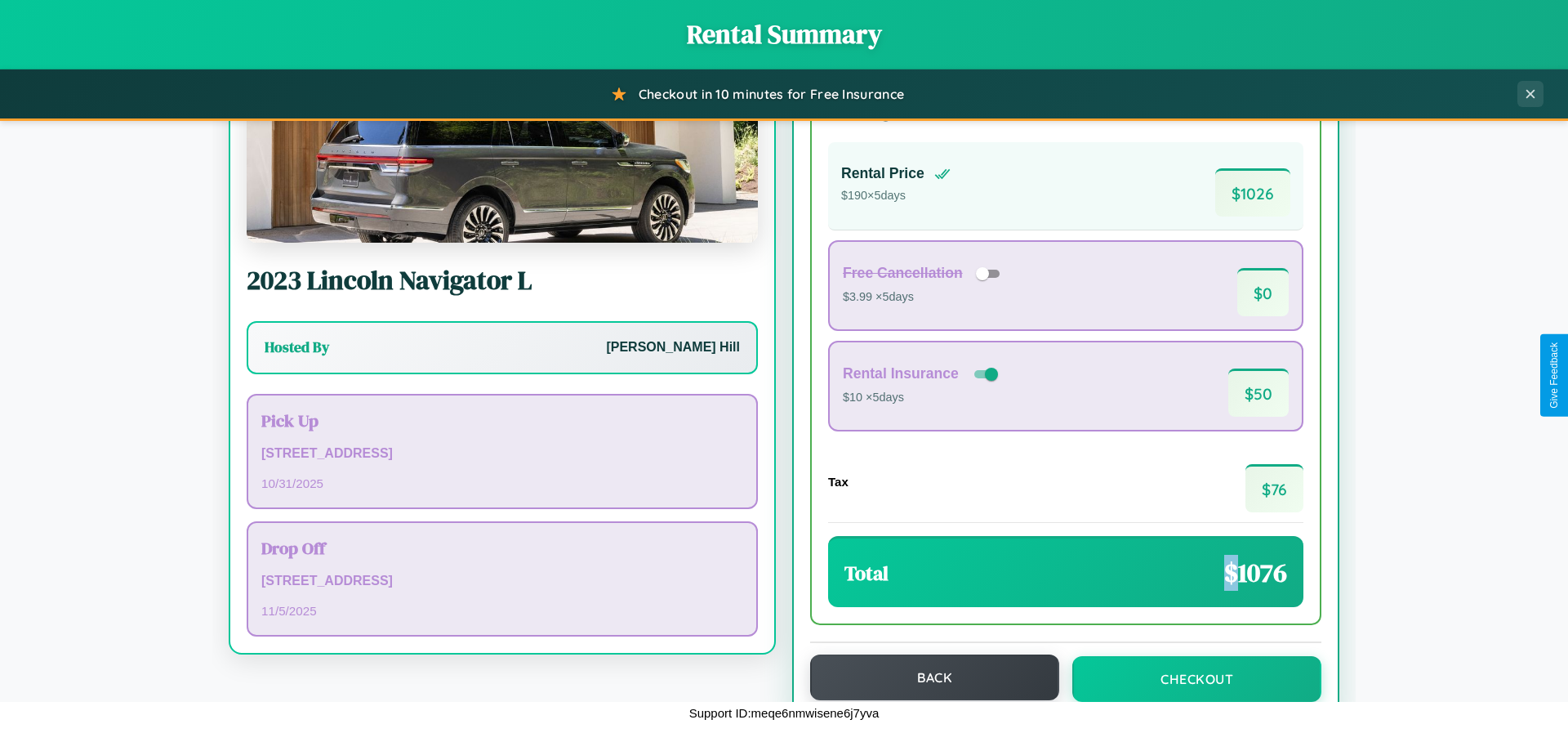
click at [927, 678] on button "Back" at bounding box center [935, 678] width 249 height 46
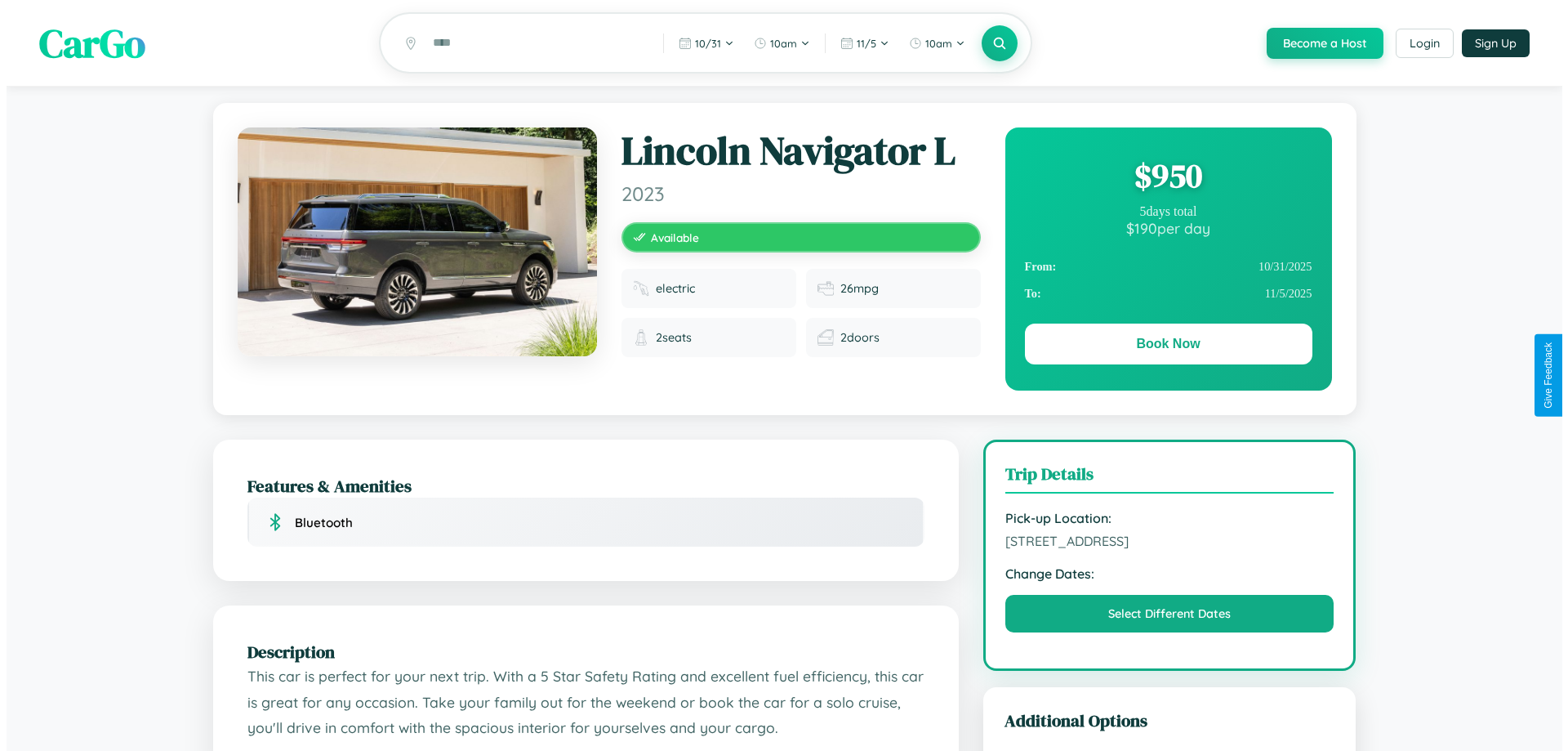
scroll to position [441, 0]
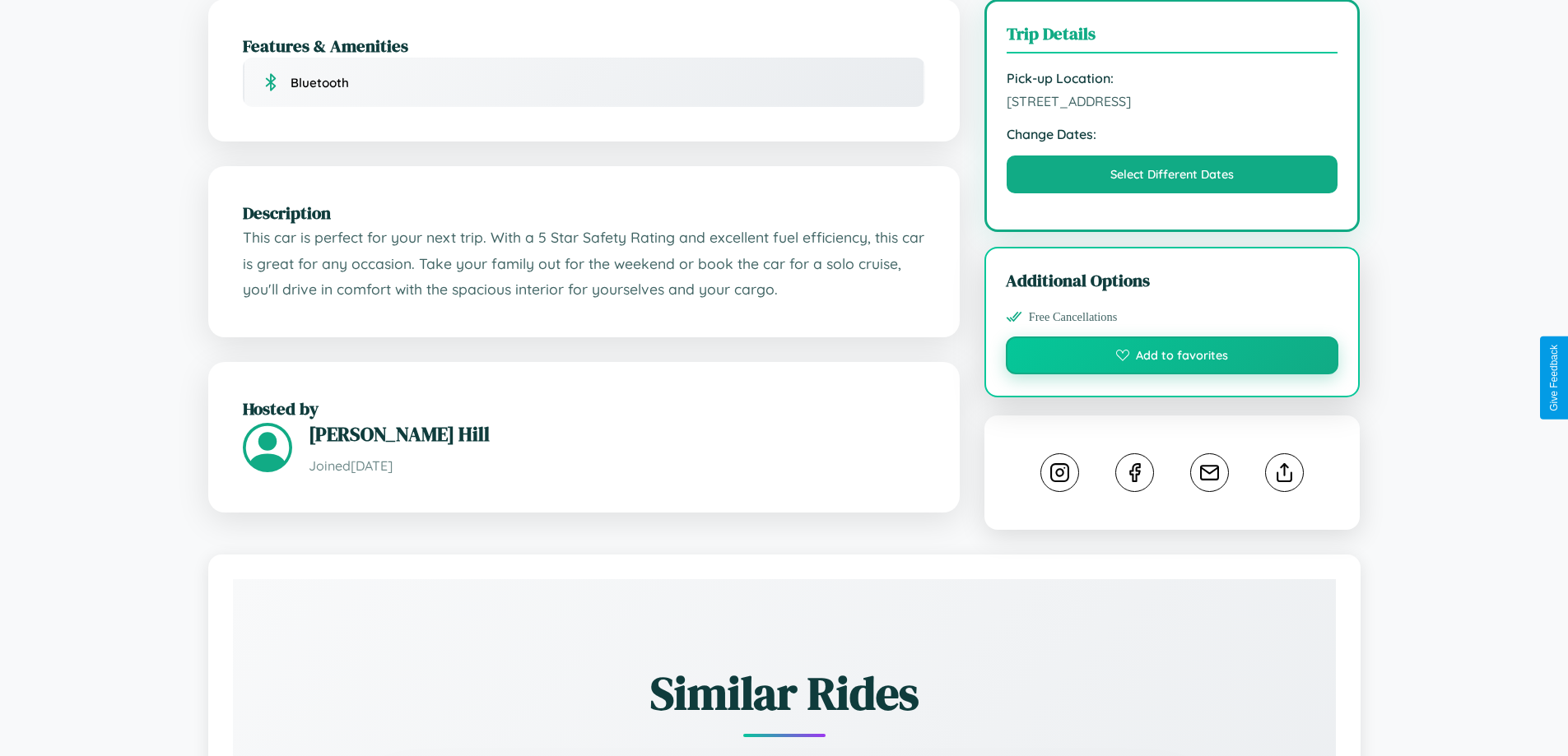
click at [1172, 375] on button "Add to favorites" at bounding box center [1172, 354] width 333 height 37
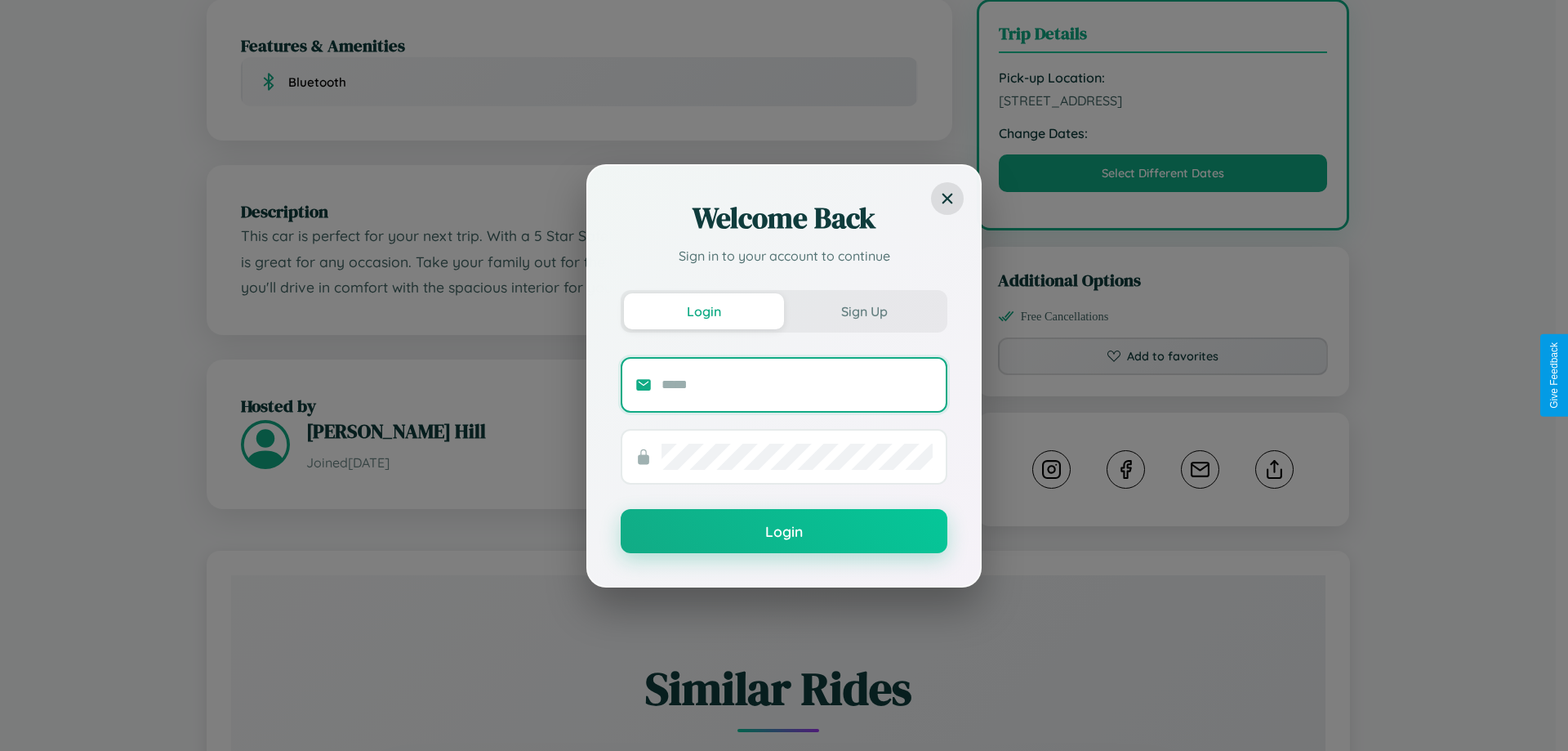
click at [797, 385] on input "text" at bounding box center [797, 385] width 271 height 26
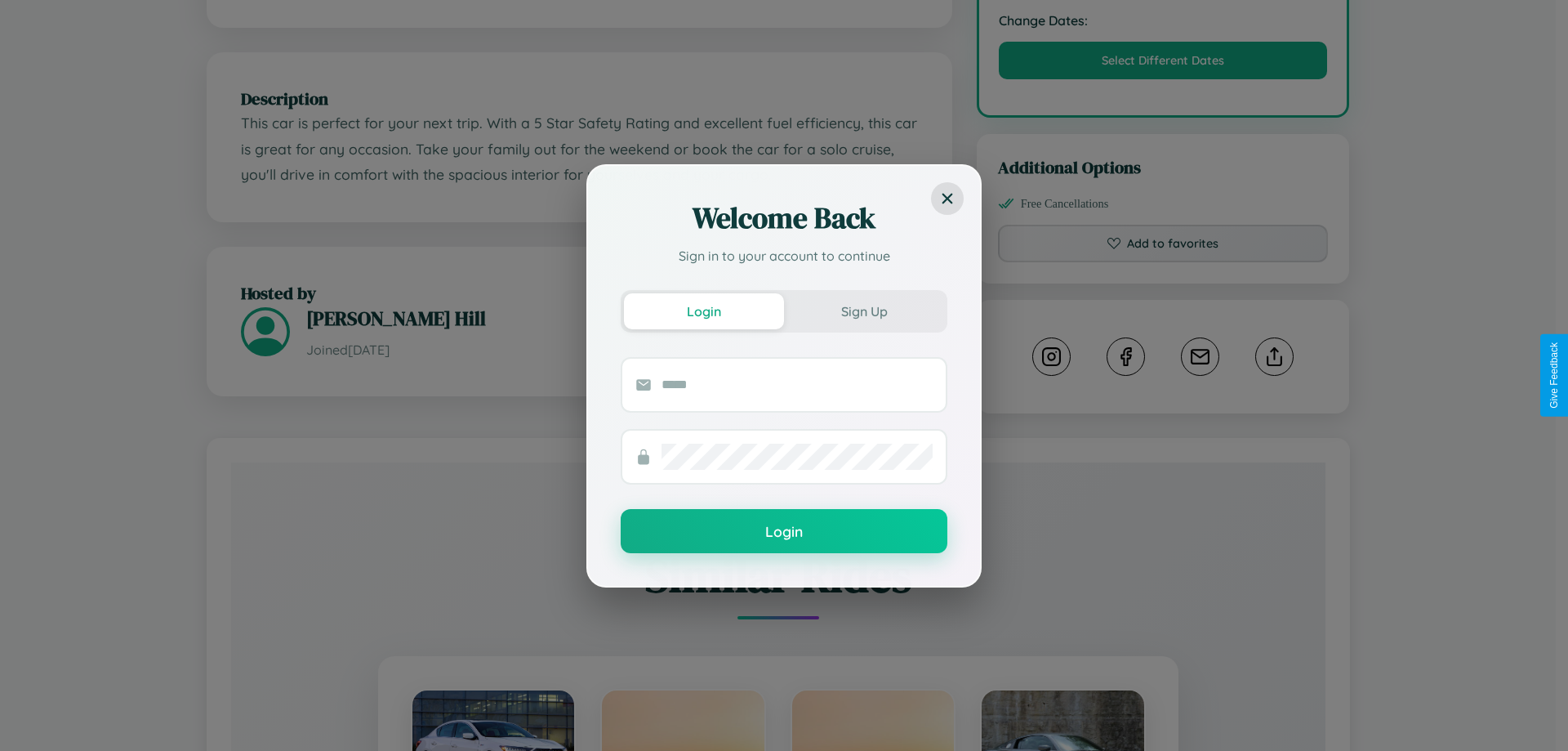
click at [1274, 375] on div "Welcome Back Sign in to your account to continue Login Sign Up Login" at bounding box center [784, 375] width 1568 height 751
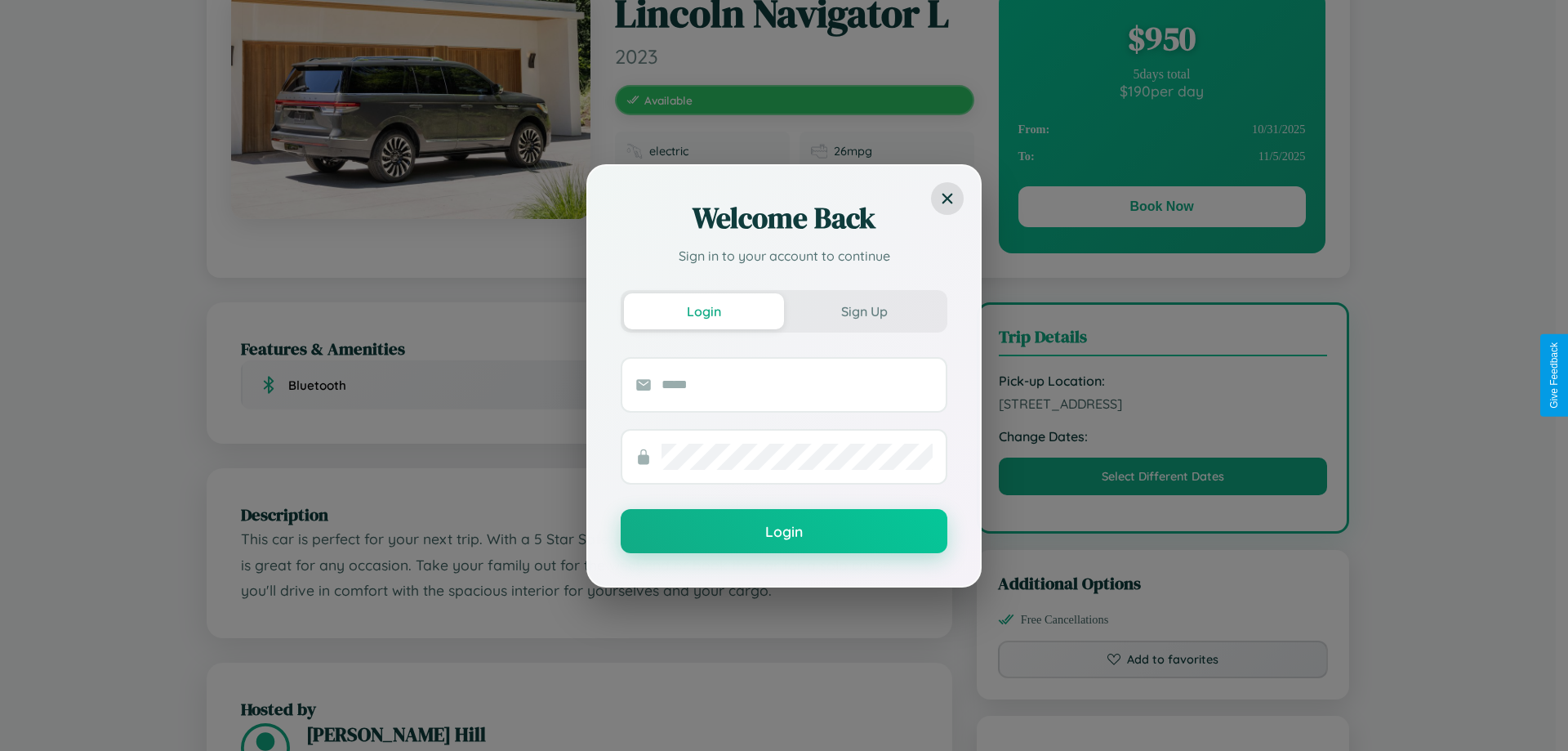
scroll to position [0, 0]
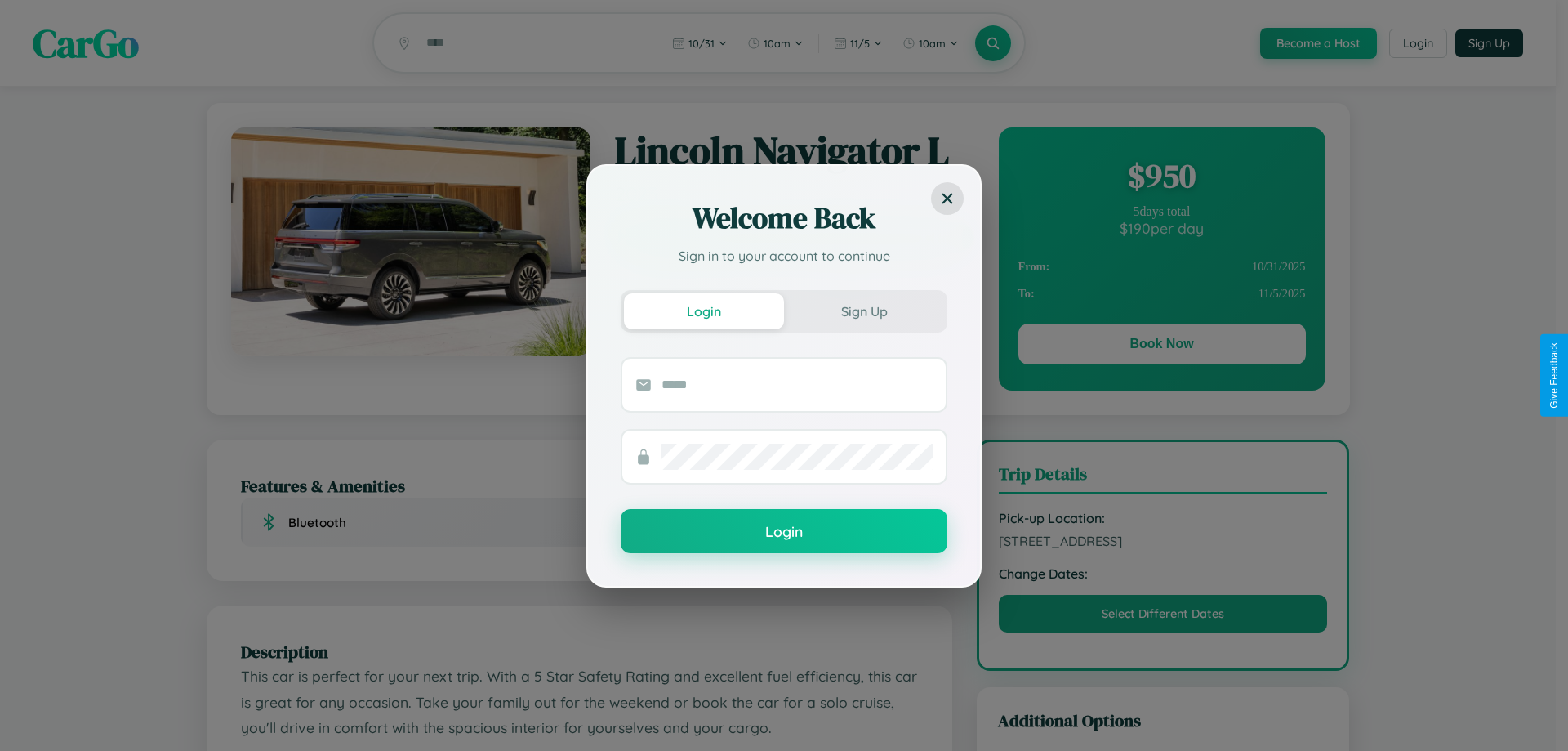
click at [1162, 346] on div "Welcome Back Sign in to your account to continue Login Sign Up Login" at bounding box center [784, 375] width 1568 height 751
